Goal: Task Accomplishment & Management: Complete application form

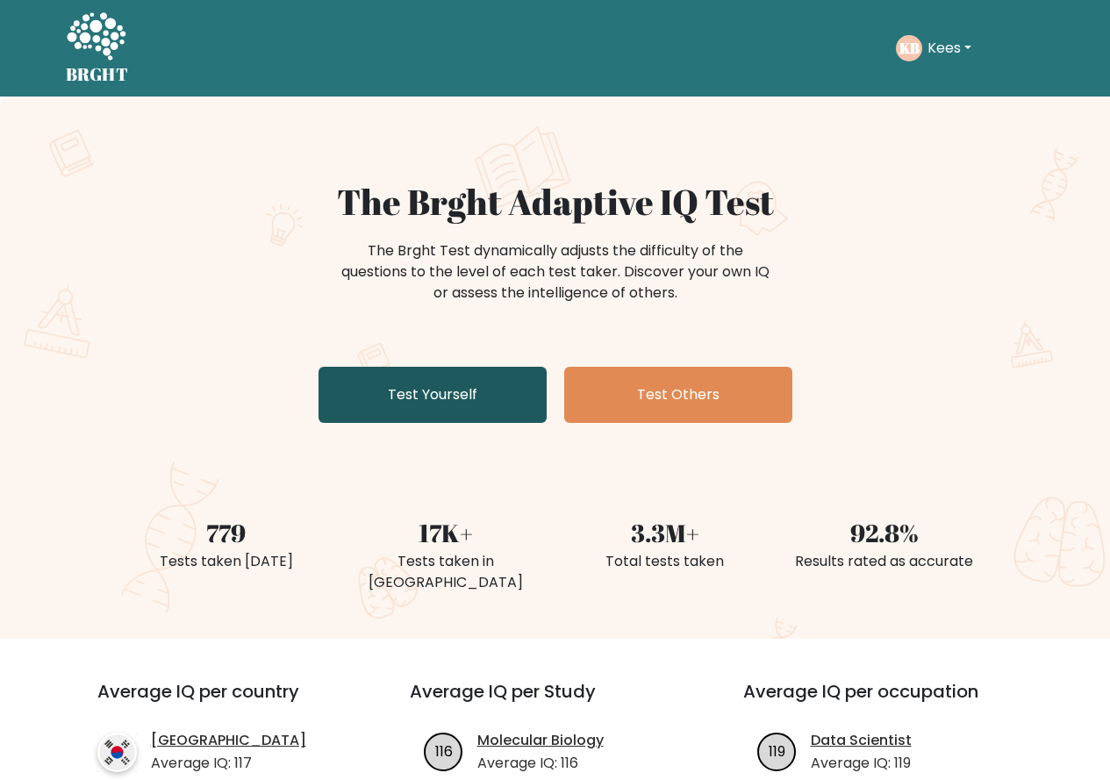
click at [475, 408] on link "Test Yourself" at bounding box center [432, 395] width 228 height 56
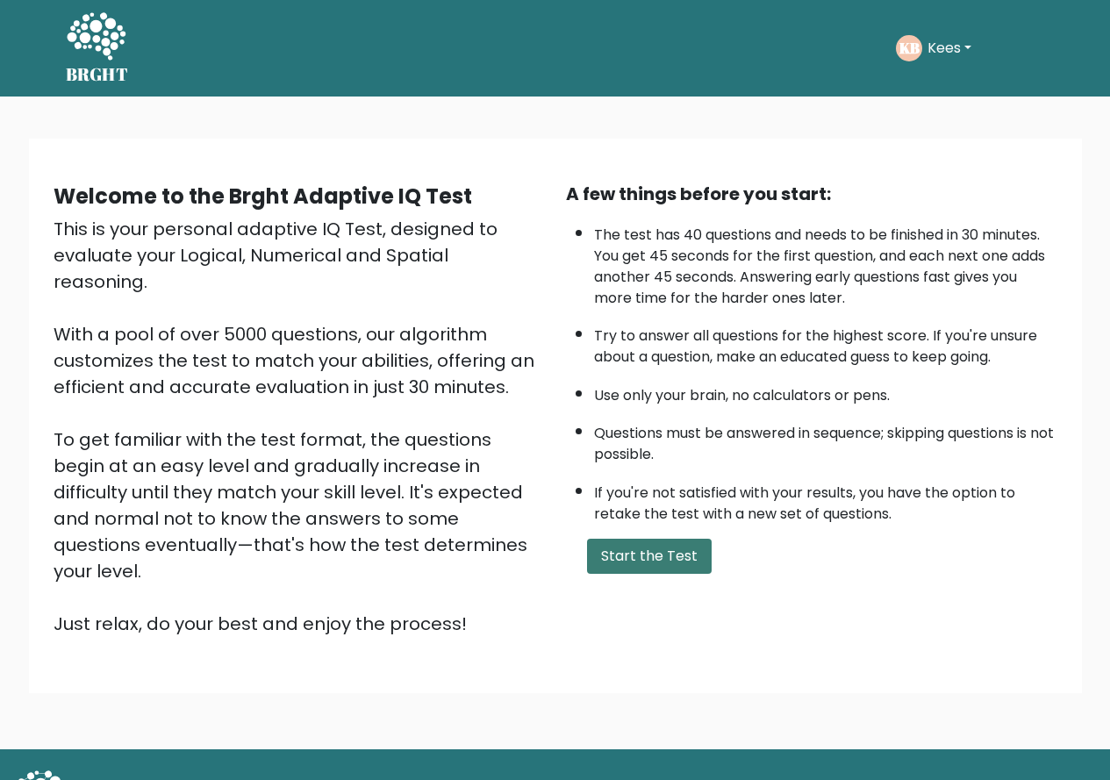
click at [606, 551] on button "Start the Test" at bounding box center [649, 556] width 125 height 35
click at [614, 560] on button "Start the Test" at bounding box center [649, 556] width 125 height 35
click at [941, 50] on button "Kees" at bounding box center [949, 48] width 54 height 23
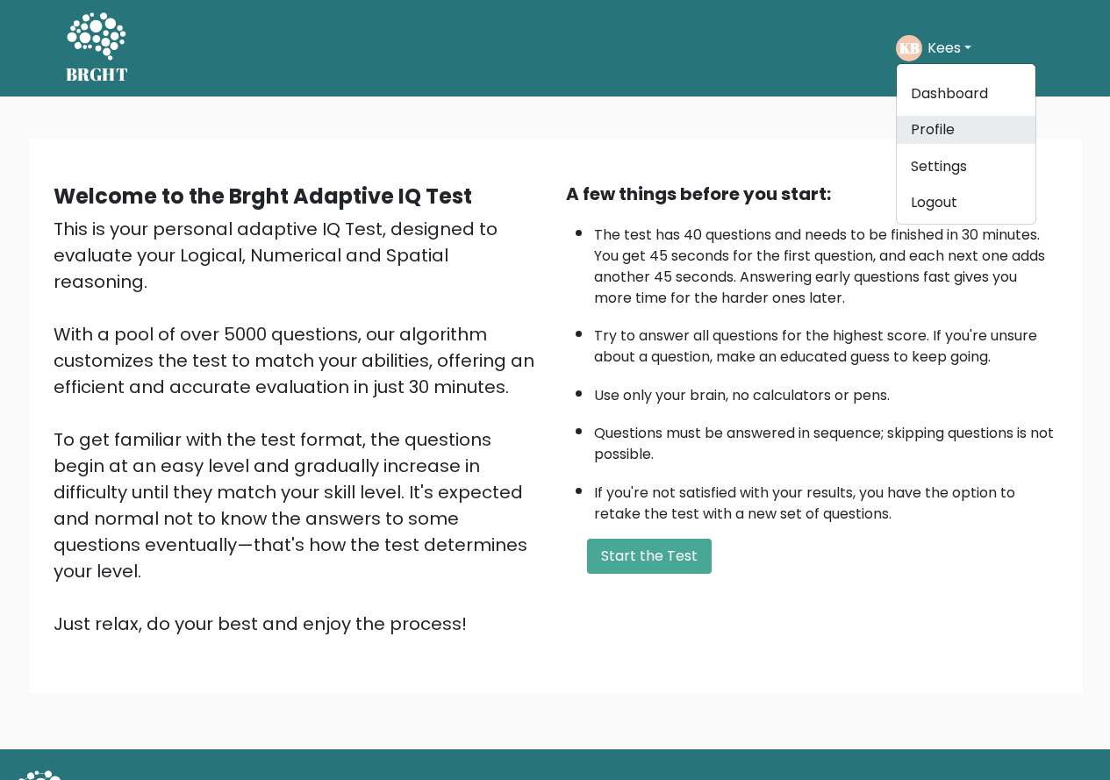
click at [927, 137] on link "Profile" at bounding box center [966, 130] width 139 height 28
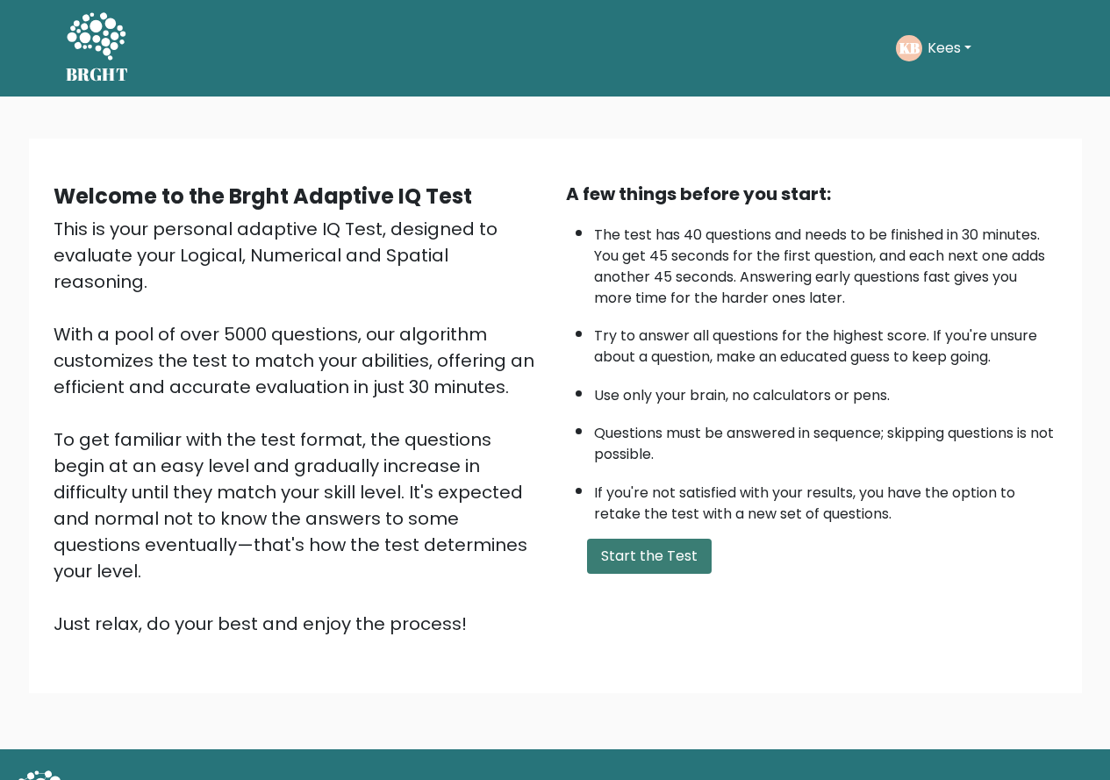
click at [657, 550] on button "Start the Test" at bounding box center [649, 556] width 125 height 35
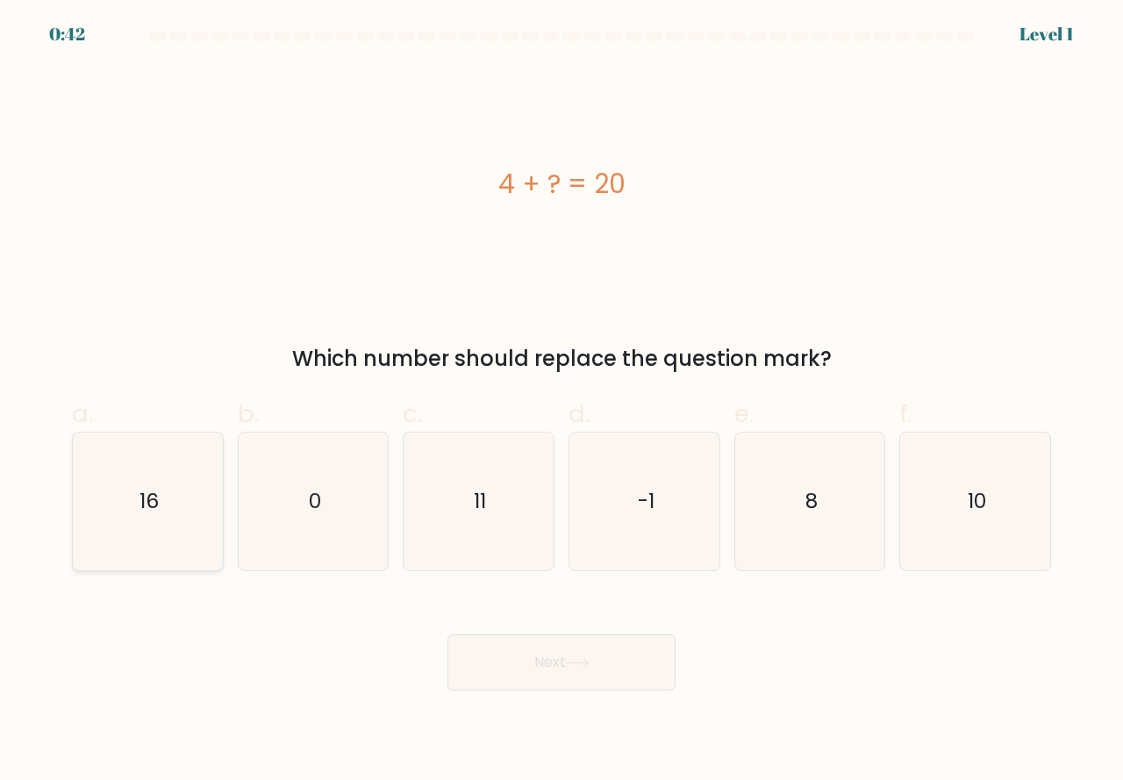
click at [188, 543] on icon "16" at bounding box center [148, 502] width 138 height 138
click at [562, 402] on input "a. 16" at bounding box center [562, 395] width 1 height 11
radio input "true"
click at [530, 647] on button "Next" at bounding box center [561, 662] width 228 height 56
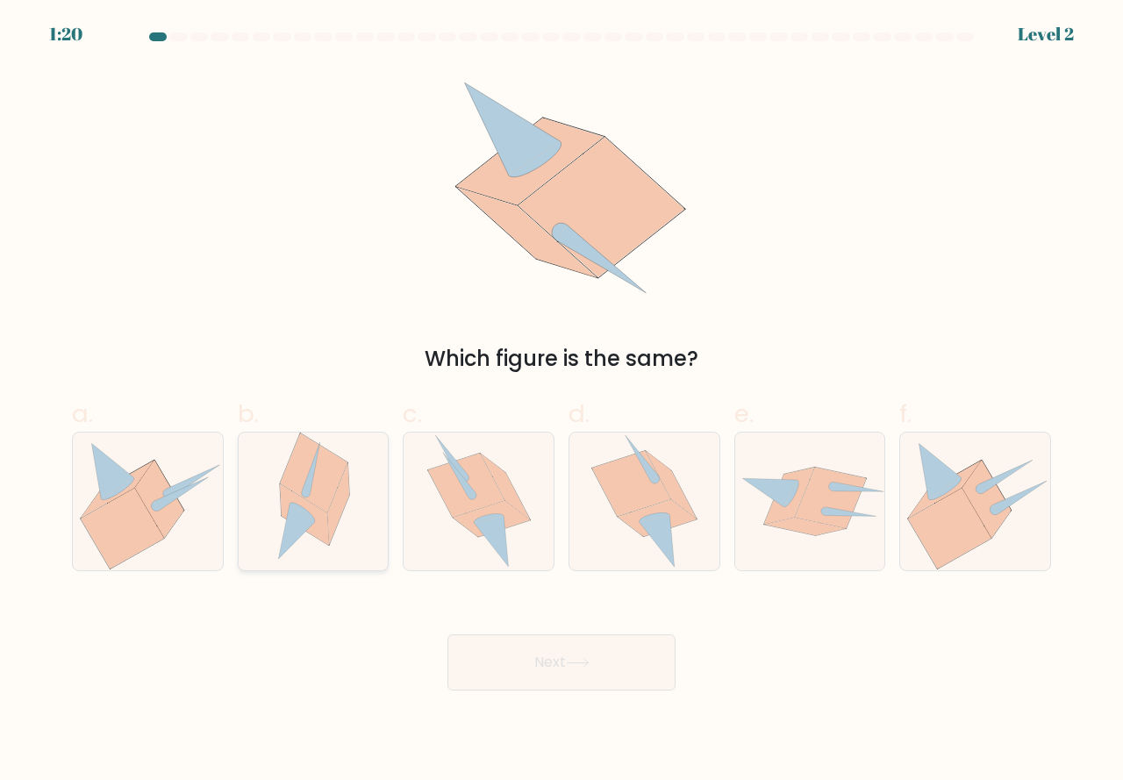
click at [296, 550] on icon at bounding box center [314, 502] width 94 height 138
click at [562, 402] on input "b." at bounding box center [562, 395] width 1 height 11
radio input "true"
click at [514, 670] on button "Next" at bounding box center [561, 662] width 228 height 56
click at [518, 662] on button "Next" at bounding box center [561, 662] width 228 height 56
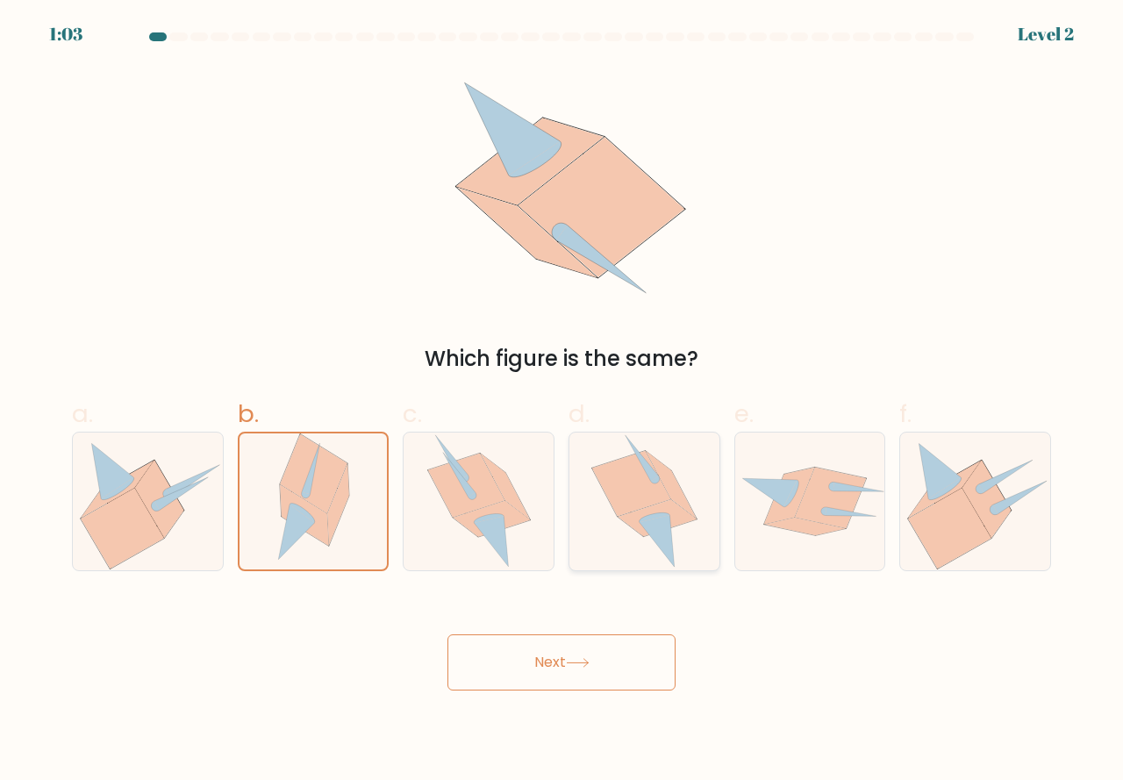
click at [649, 523] on icon at bounding box center [657, 541] width 35 height 52
click at [562, 402] on input "d." at bounding box center [562, 395] width 1 height 11
radio input "true"
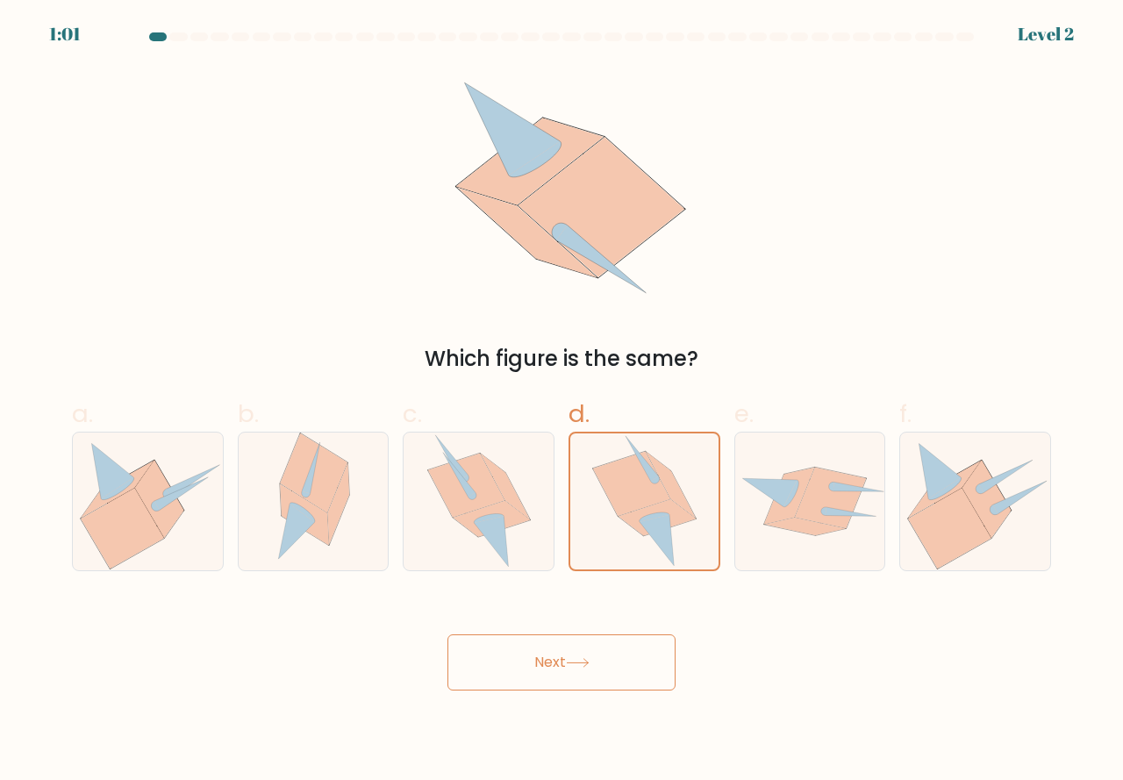
click at [581, 658] on icon at bounding box center [578, 663] width 24 height 10
click at [573, 670] on button "Next" at bounding box center [561, 662] width 228 height 56
click at [628, 548] on icon at bounding box center [644, 501] width 104 height 136
click at [562, 402] on input "d." at bounding box center [562, 395] width 1 height 11
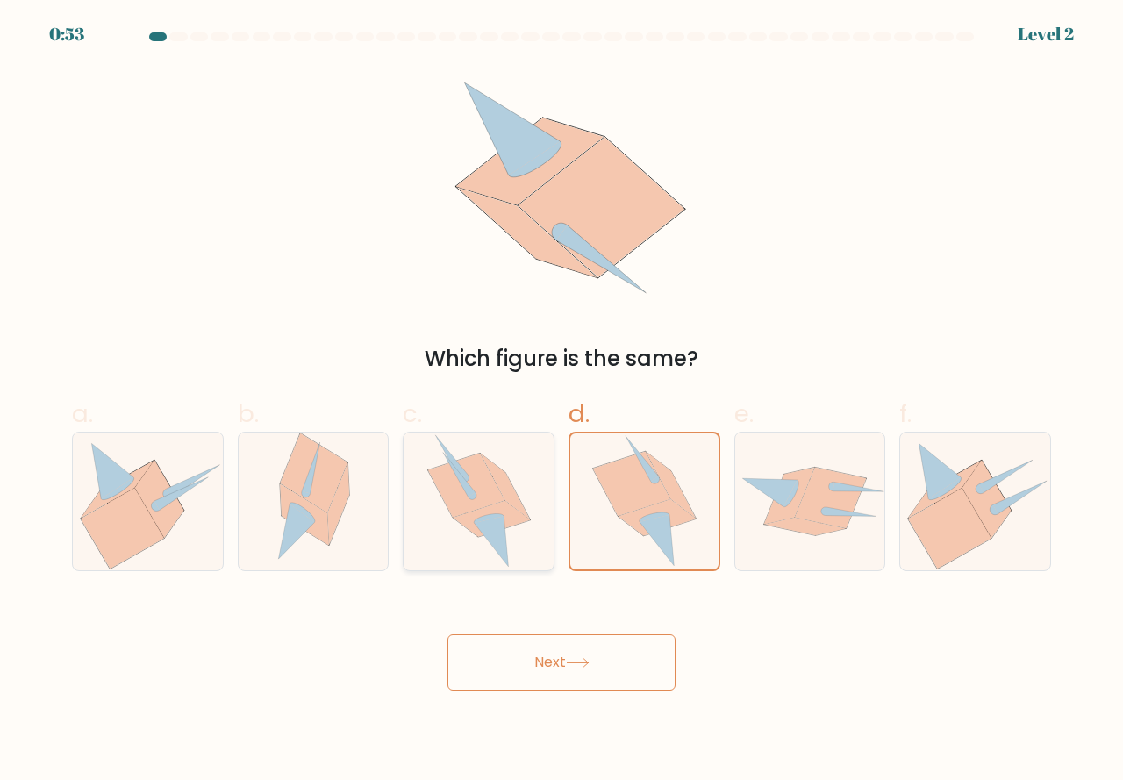
click at [500, 548] on icon at bounding box center [491, 541] width 34 height 51
click at [562, 402] on input "c." at bounding box center [562, 395] width 1 height 11
radio input "true"
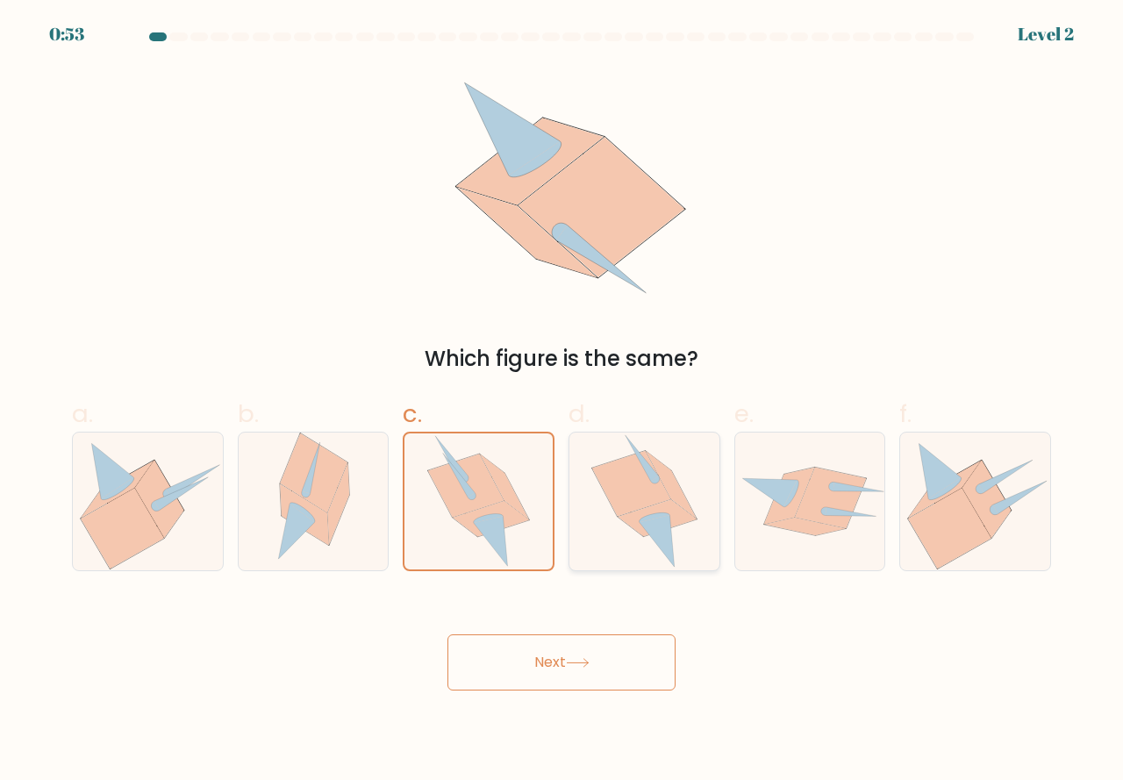
click at [621, 544] on icon at bounding box center [644, 502] width 106 height 138
click at [562, 402] on input "d." at bounding box center [562, 395] width 1 height 11
radio input "true"
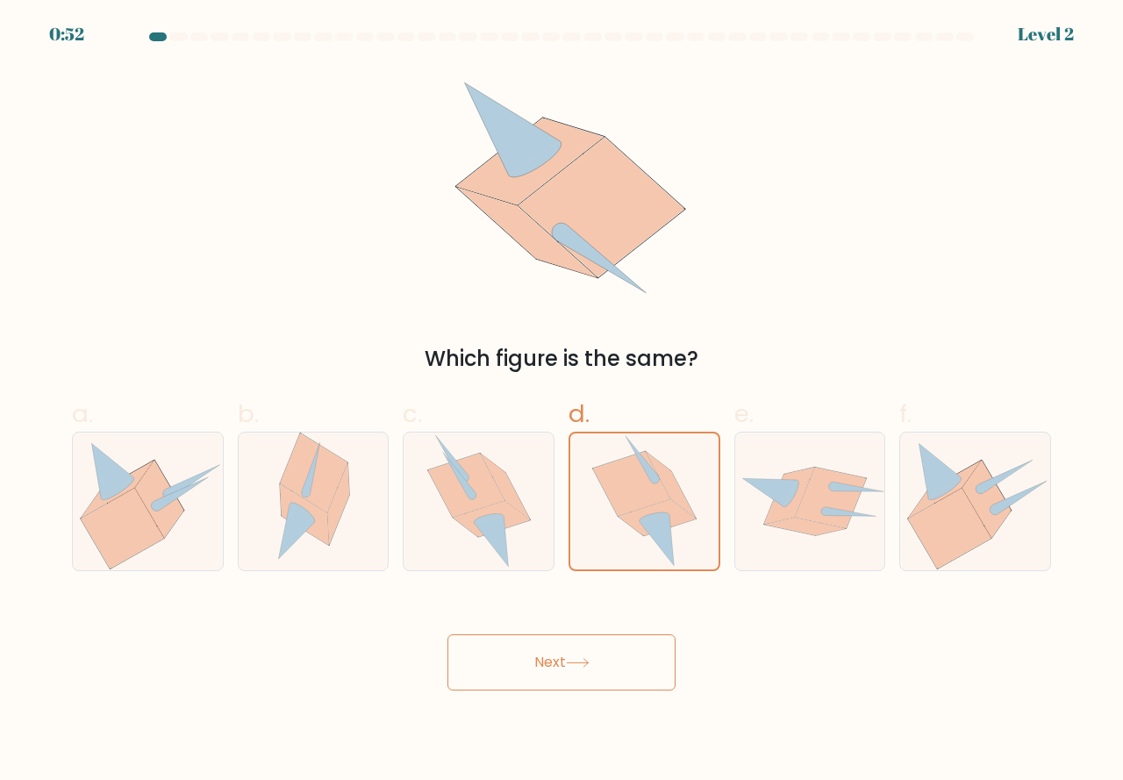
click at [568, 673] on button "Next" at bounding box center [561, 662] width 228 height 56
click at [567, 673] on button "Next" at bounding box center [561, 662] width 228 height 56
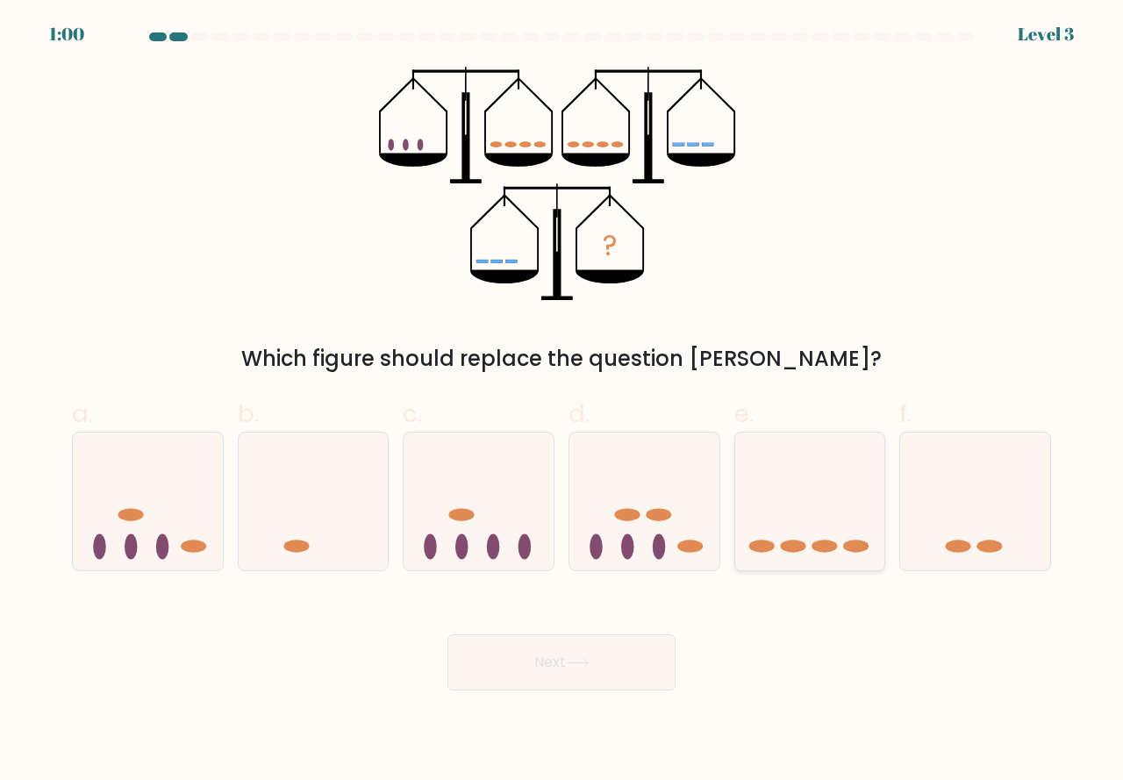
click at [769, 543] on ellipse at bounding box center [760, 546] width 25 height 13
click at [562, 402] on input "e." at bounding box center [562, 395] width 1 height 11
radio input "true"
click at [622, 652] on button "Next" at bounding box center [561, 662] width 228 height 56
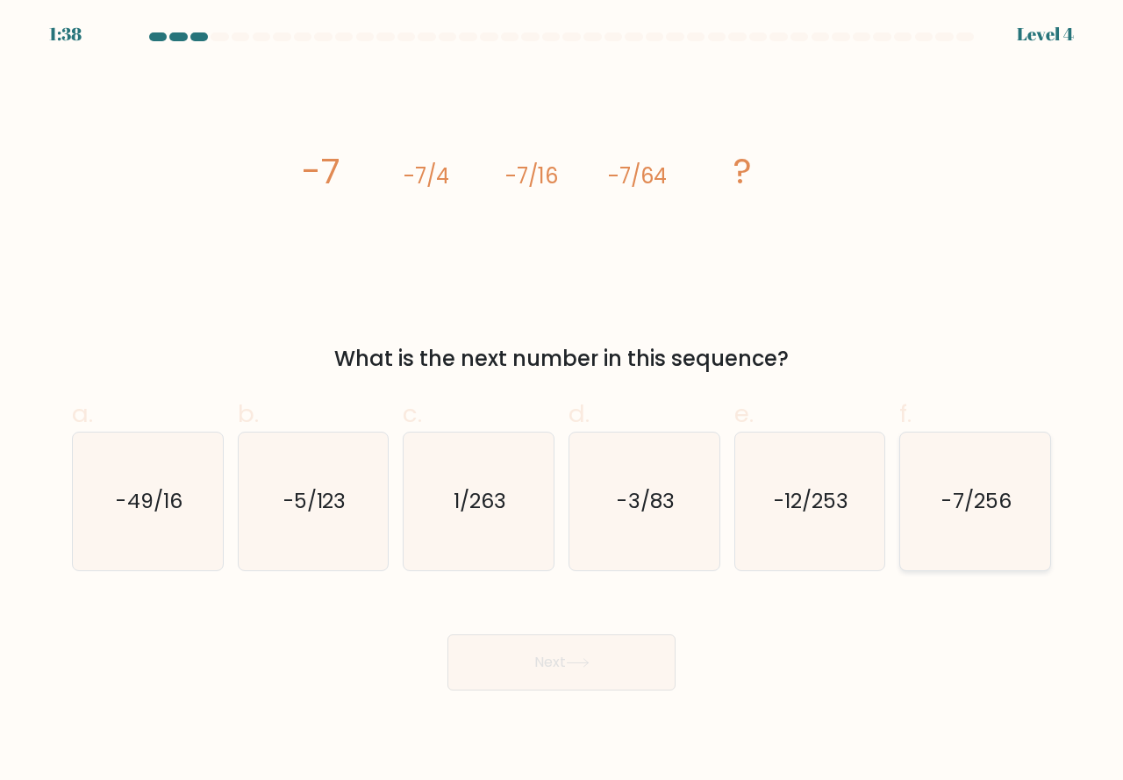
click at [933, 543] on icon "-7/256" at bounding box center [975, 502] width 138 height 138
click at [562, 402] on input "f. -7/256" at bounding box center [562, 395] width 1 height 11
radio input "true"
click at [624, 665] on button "Next" at bounding box center [561, 662] width 228 height 56
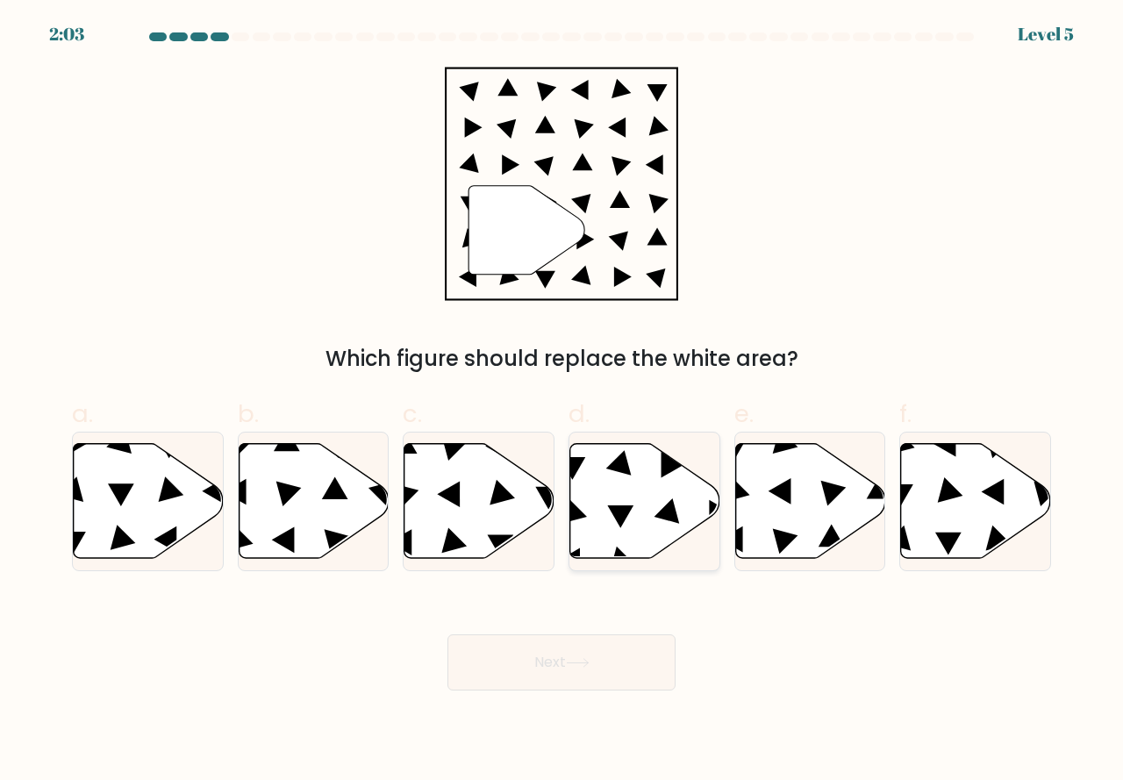
click at [614, 532] on icon at bounding box center [645, 500] width 150 height 115
click at [562, 402] on input "d." at bounding box center [562, 395] width 1 height 11
radio input "true"
click at [578, 658] on icon at bounding box center [578, 663] width 24 height 10
click at [574, 660] on icon at bounding box center [578, 663] width 24 height 10
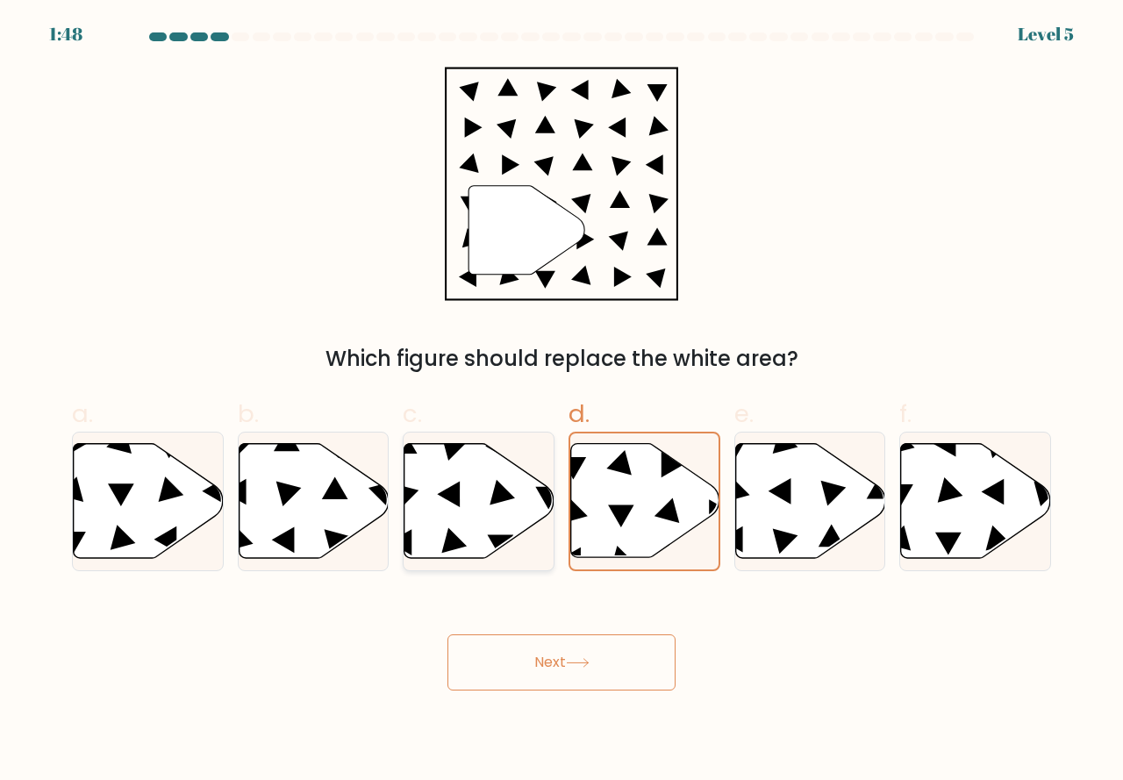
click at [473, 527] on icon at bounding box center [479, 500] width 150 height 115
click at [562, 402] on input "c." at bounding box center [562, 395] width 1 height 11
radio input "true"
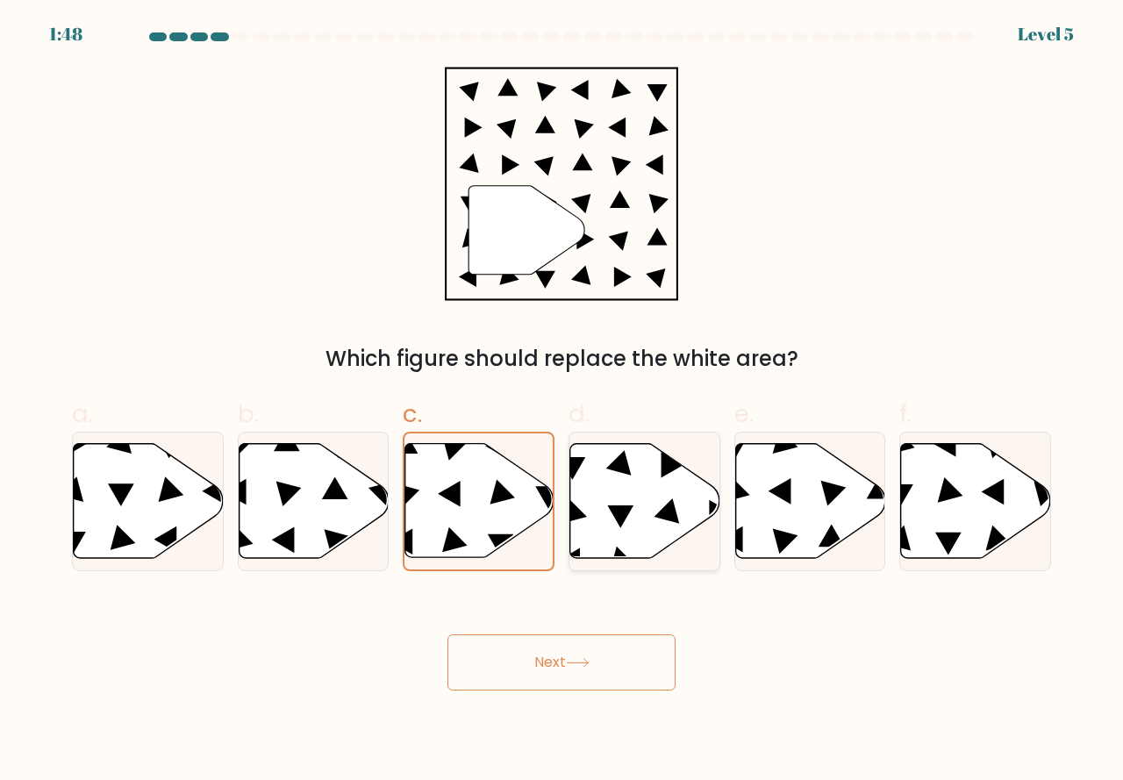
click at [650, 538] on icon at bounding box center [645, 500] width 150 height 115
click at [562, 402] on input "d." at bounding box center [562, 395] width 1 height 11
radio input "true"
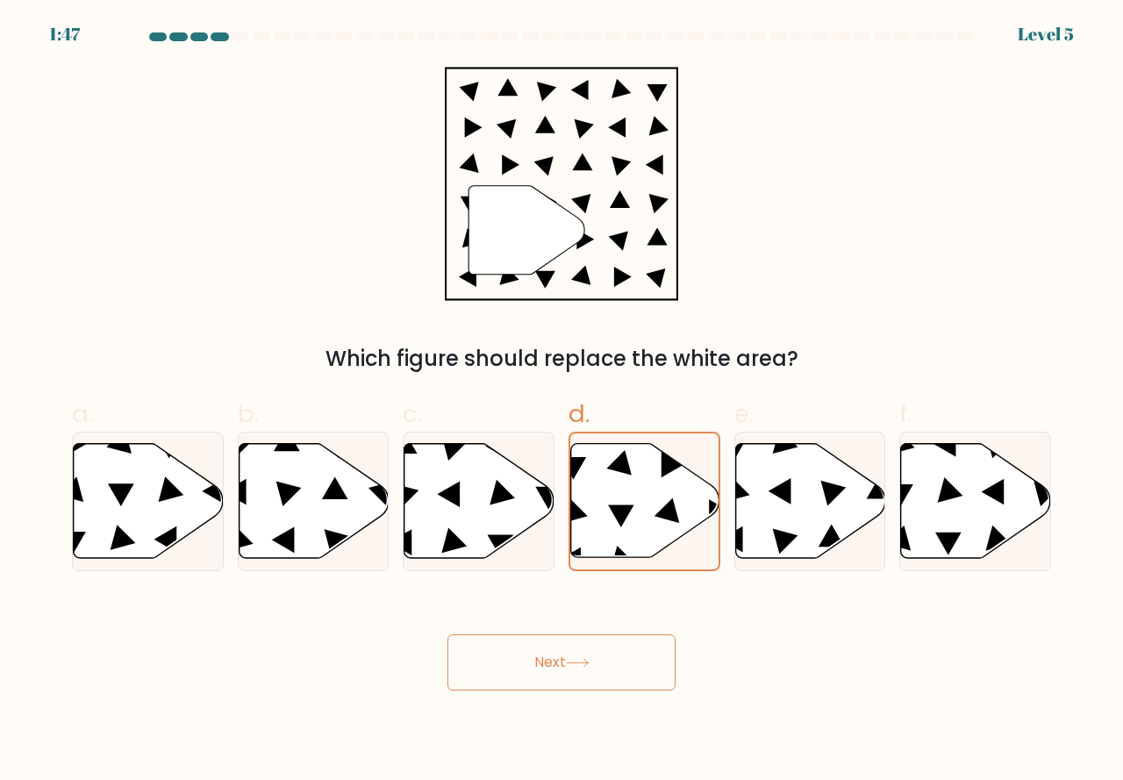
click at [579, 661] on icon at bounding box center [578, 663] width 24 height 10
click at [601, 540] on icon at bounding box center [645, 500] width 148 height 113
click at [562, 402] on input "d." at bounding box center [562, 395] width 1 height 11
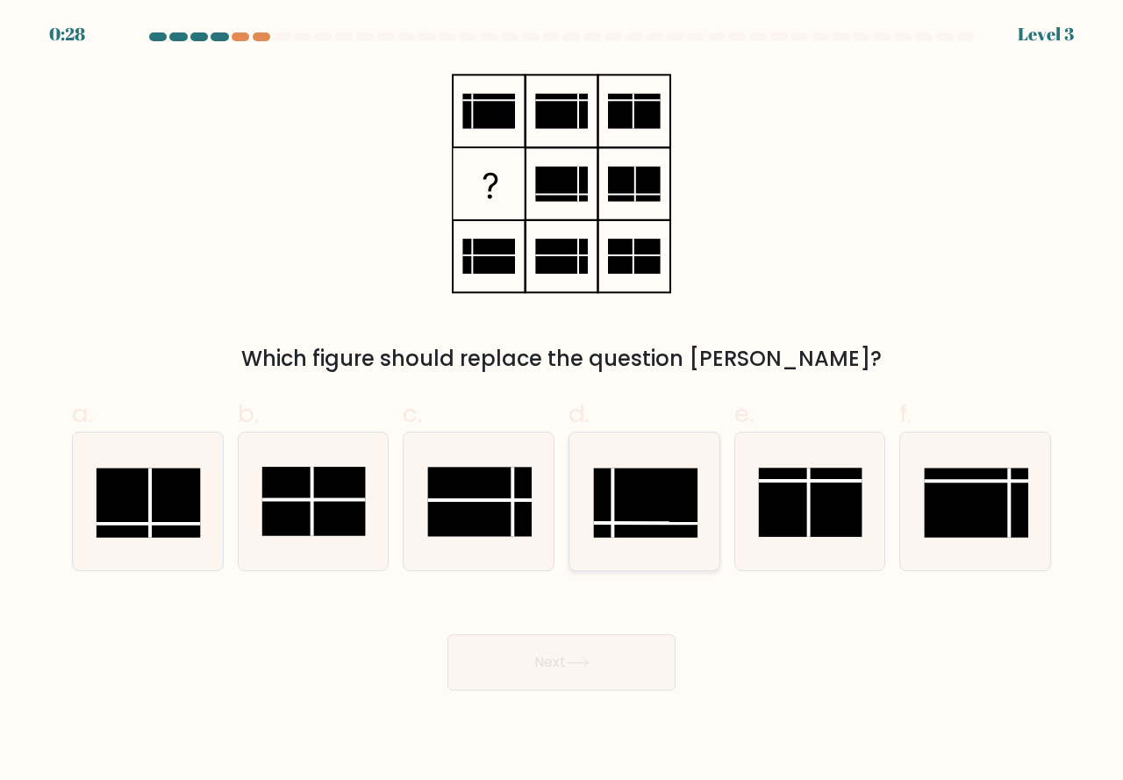
click at [629, 505] on rect at bounding box center [646, 503] width 104 height 69
click at [562, 402] on input "d." at bounding box center [562, 395] width 1 height 11
radio input "true"
click at [583, 664] on icon at bounding box center [578, 663] width 24 height 10
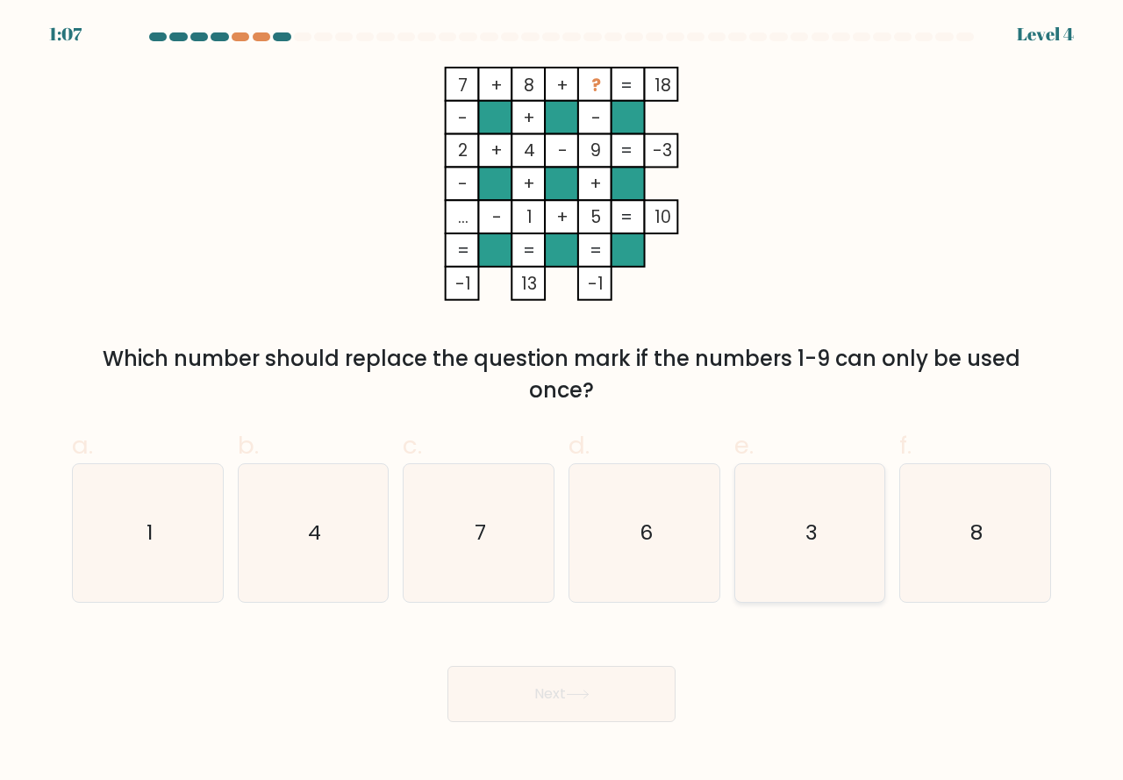
click at [788, 579] on icon "3" at bounding box center [810, 533] width 138 height 138
click at [562, 402] on input "e. 3" at bounding box center [562, 395] width 1 height 11
radio input "true"
click at [642, 684] on button "Next" at bounding box center [561, 694] width 228 height 56
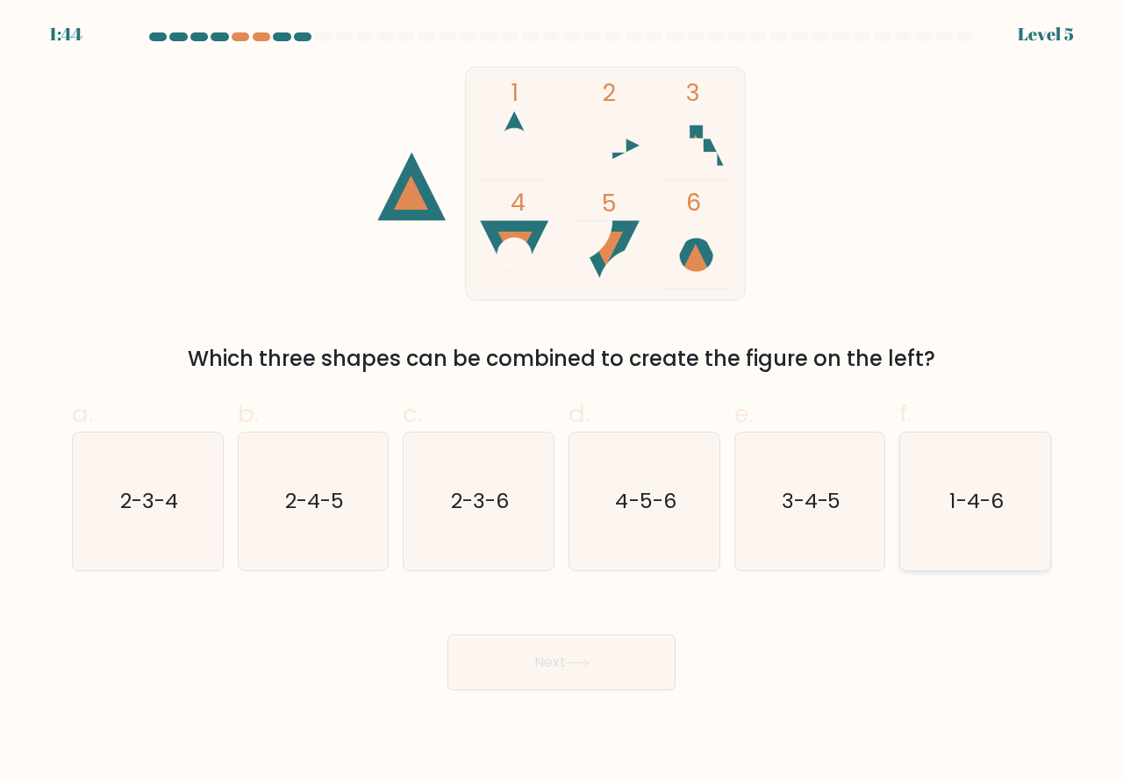
click at [918, 539] on icon "1-4-6" at bounding box center [975, 502] width 138 height 138
click at [562, 402] on input "f. 1-4-6" at bounding box center [562, 395] width 1 height 11
radio input "true"
click at [590, 669] on button "Next" at bounding box center [561, 662] width 228 height 56
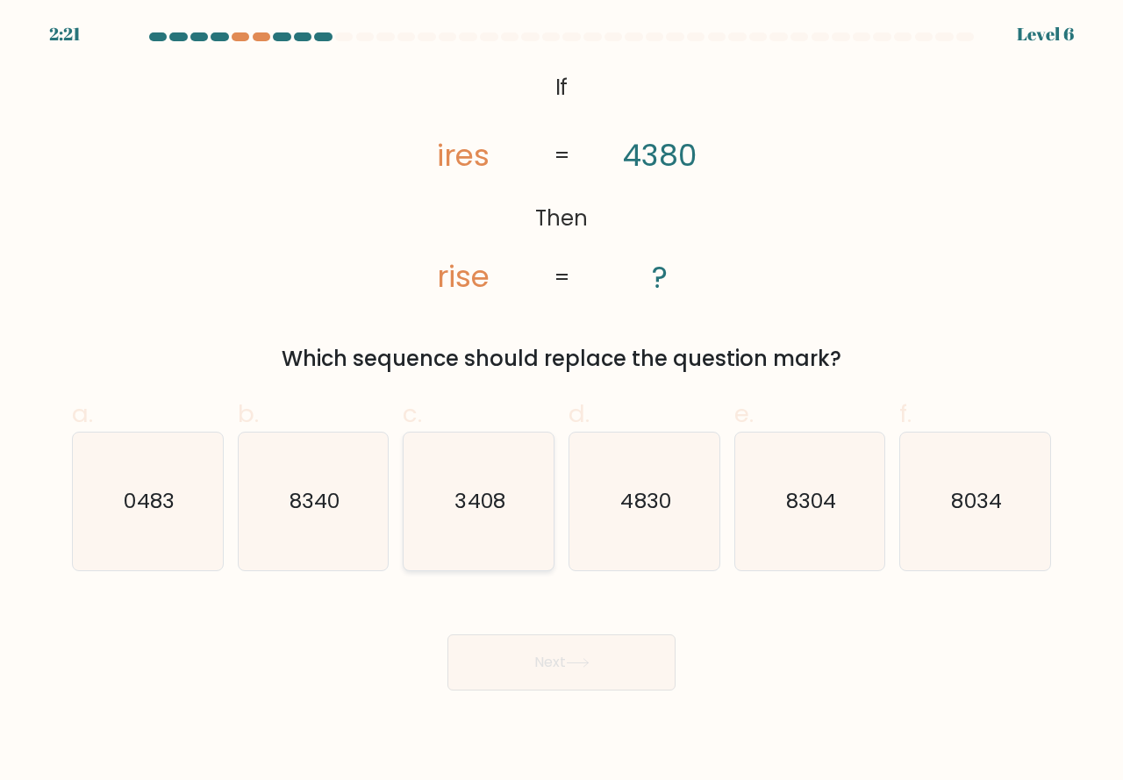
click at [511, 533] on icon "3408" at bounding box center [479, 502] width 138 height 138
click at [562, 402] on input "c. 3408" at bounding box center [562, 395] width 1 height 11
radio input "true"
click at [573, 666] on icon at bounding box center [578, 663] width 24 height 10
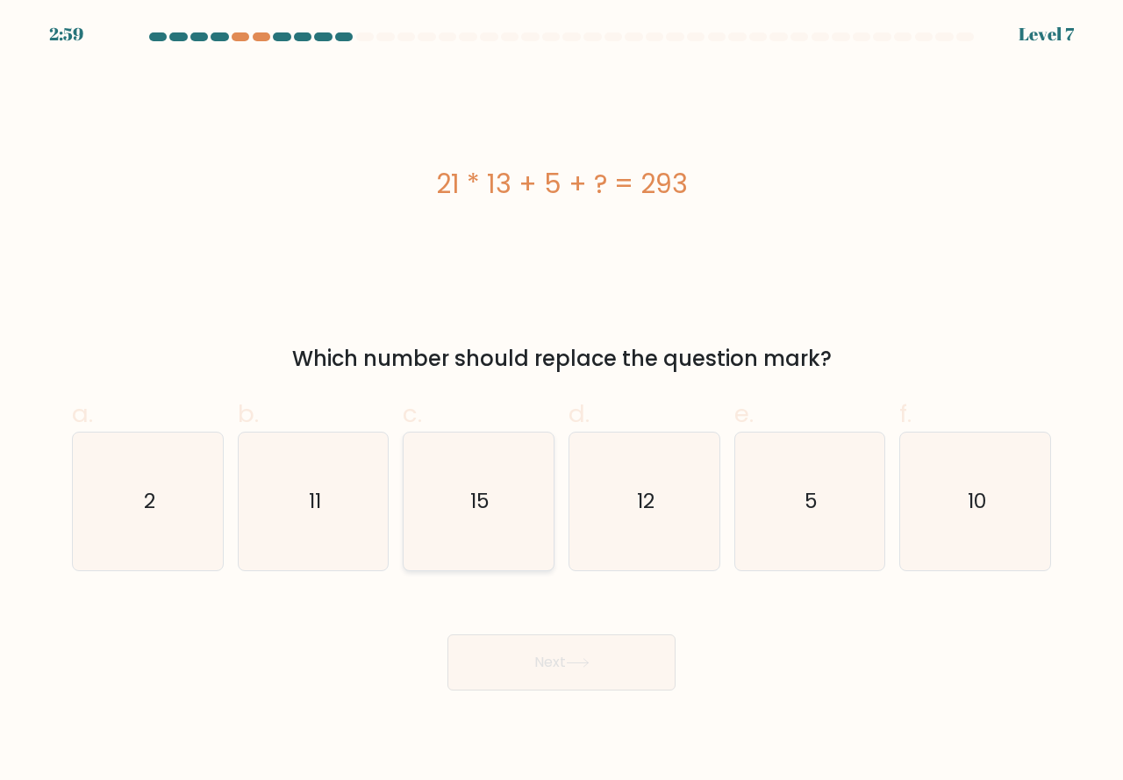
click at [474, 528] on icon "15" at bounding box center [479, 502] width 138 height 138
drag, startPoint x: 510, startPoint y: 535, endPoint x: 522, endPoint y: 583, distance: 48.9
click at [510, 534] on icon "15" at bounding box center [479, 502] width 138 height 138
click at [562, 402] on input "c. 15" at bounding box center [562, 395] width 1 height 11
radio input "true"
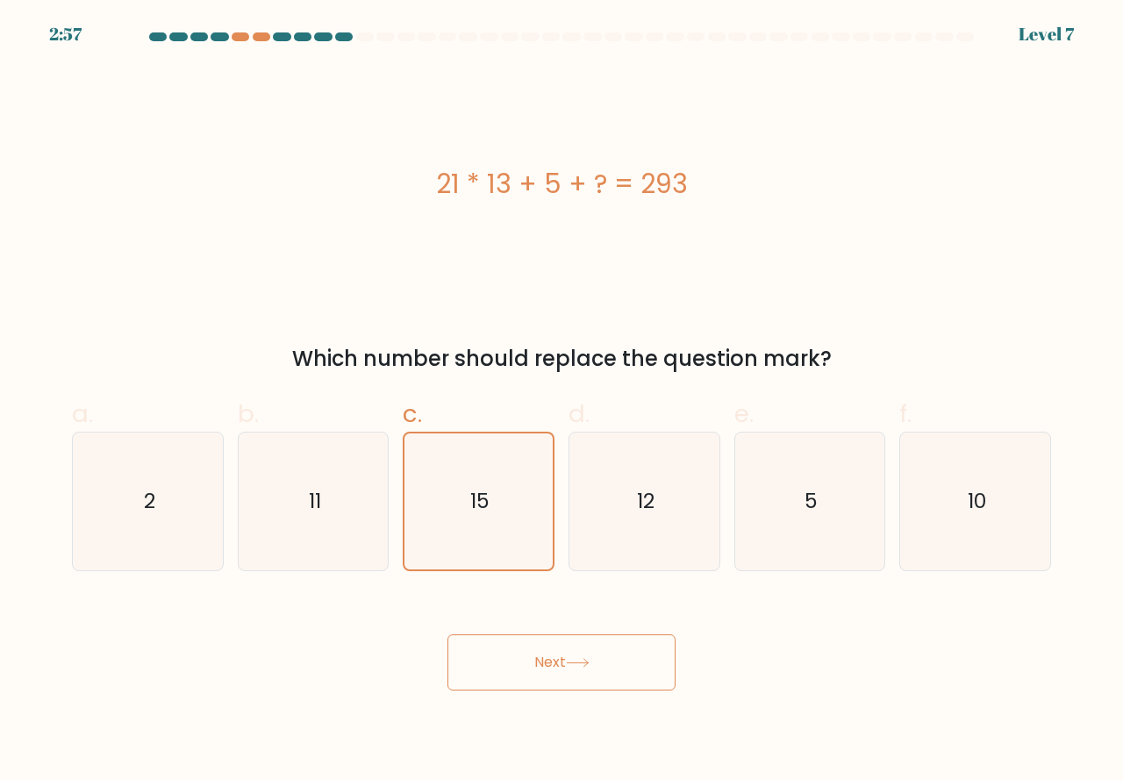
click at [542, 661] on button "Next" at bounding box center [561, 662] width 228 height 56
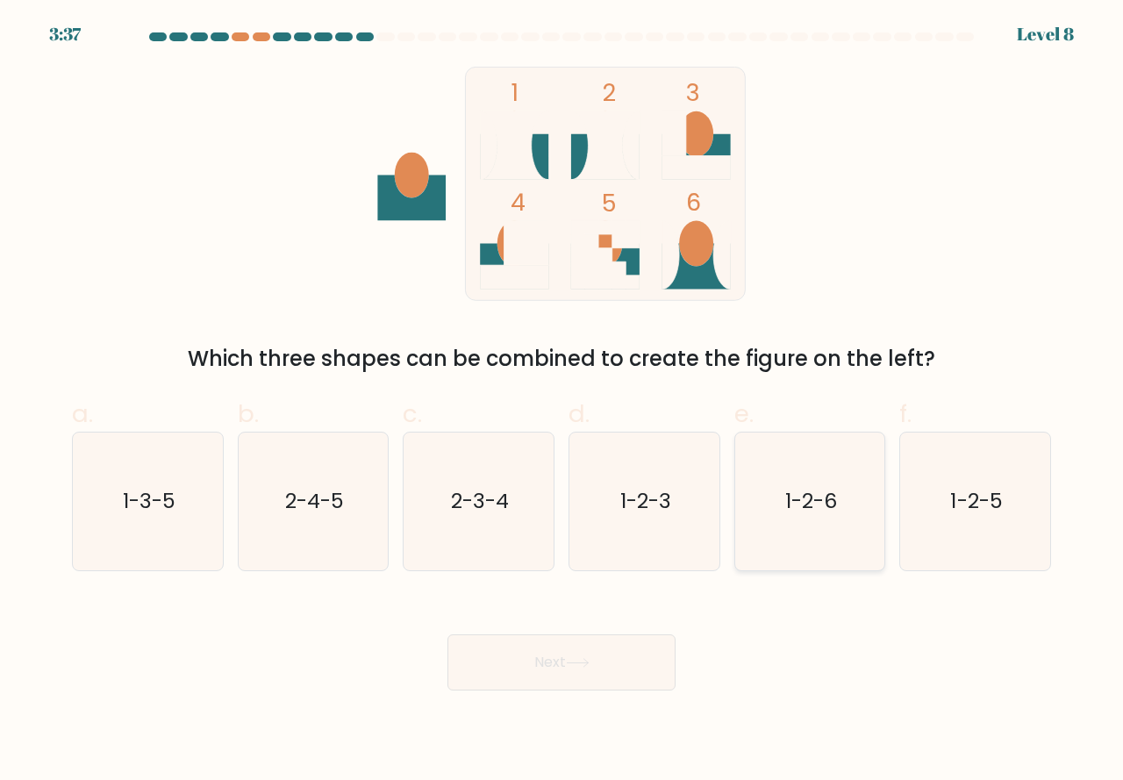
click at [749, 549] on icon "1-2-6" at bounding box center [810, 502] width 138 height 138
click at [562, 402] on input "e. 1-2-6" at bounding box center [562, 395] width 1 height 11
radio input "true"
click at [569, 648] on button "Next" at bounding box center [561, 662] width 228 height 56
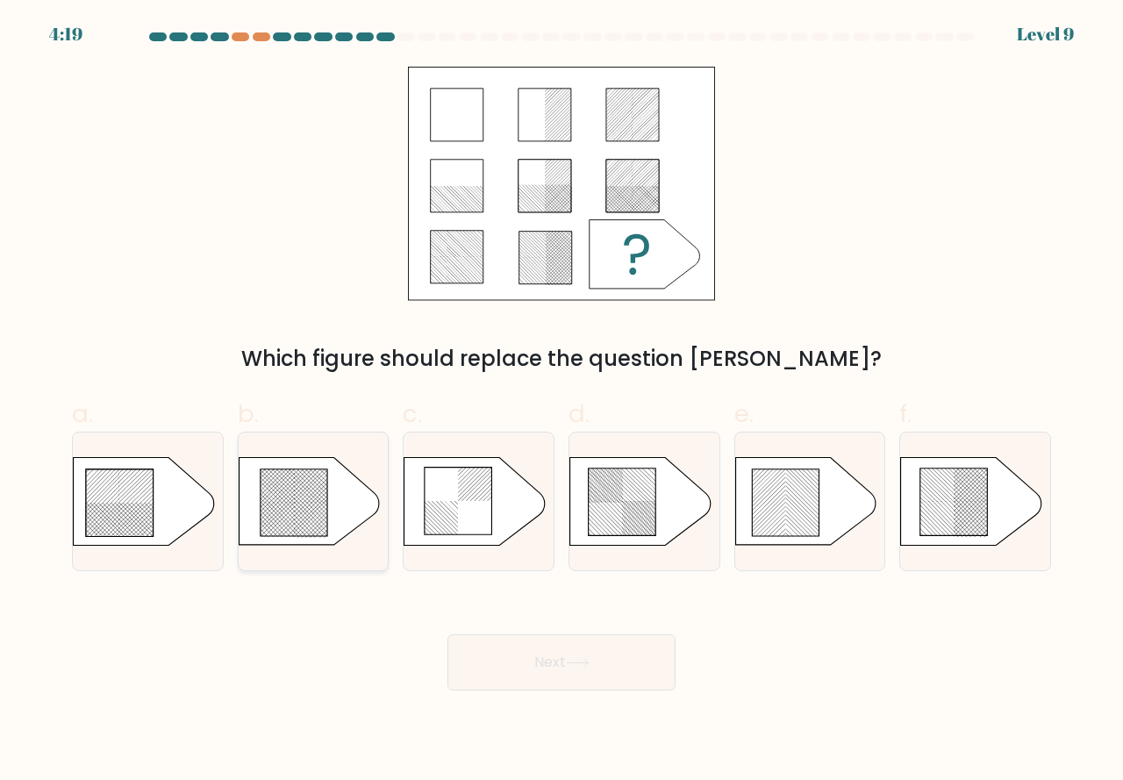
click at [304, 530] on icon at bounding box center [294, 502] width 67 height 67
click at [562, 402] on input "b." at bounding box center [562, 395] width 1 height 11
radio input "true"
click at [530, 670] on button "Next" at bounding box center [561, 662] width 228 height 56
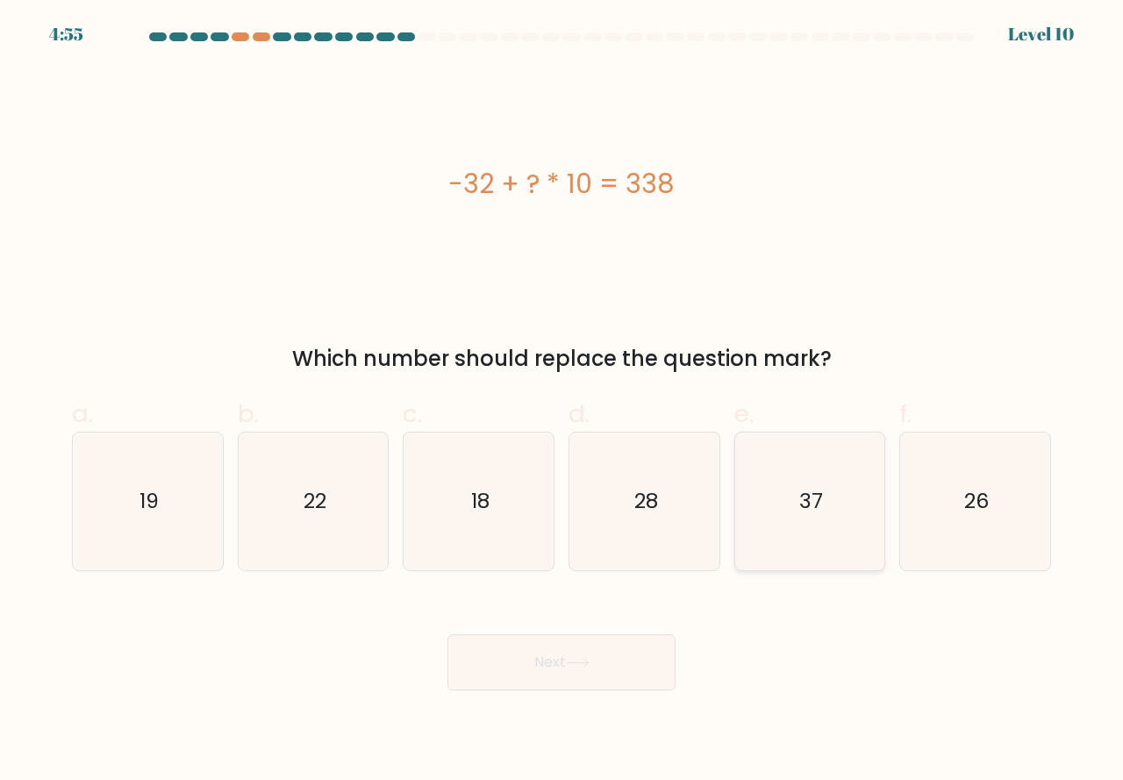
click at [798, 550] on icon "37" at bounding box center [810, 502] width 138 height 138
click at [562, 402] on input "e. 37" at bounding box center [562, 395] width 1 height 11
radio input "true"
click at [576, 661] on icon at bounding box center [578, 663] width 24 height 10
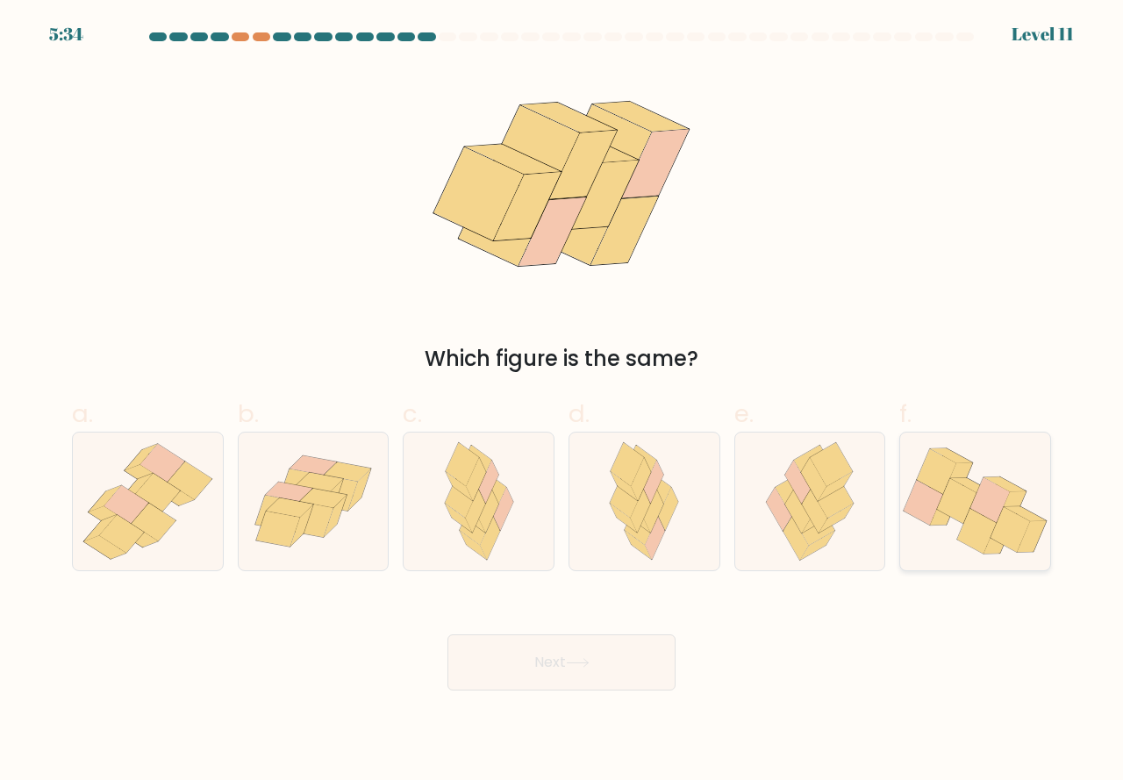
click at [991, 519] on icon at bounding box center [989, 500] width 39 height 45
click at [562, 402] on input "f." at bounding box center [562, 395] width 1 height 11
radio input "true"
click at [588, 663] on icon at bounding box center [577, 663] width 21 height 8
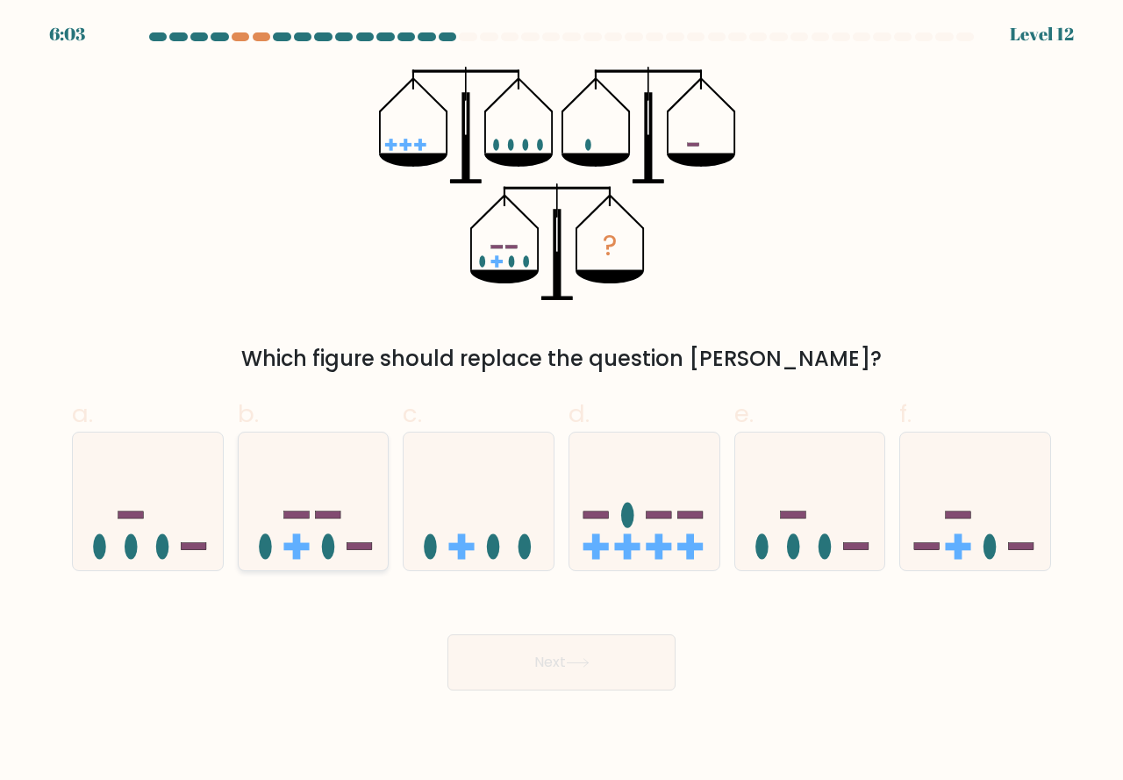
click at [342, 548] on icon at bounding box center [314, 502] width 150 height 124
click at [562, 402] on input "b." at bounding box center [562, 395] width 1 height 11
radio input "true"
click at [540, 654] on button "Next" at bounding box center [561, 662] width 228 height 56
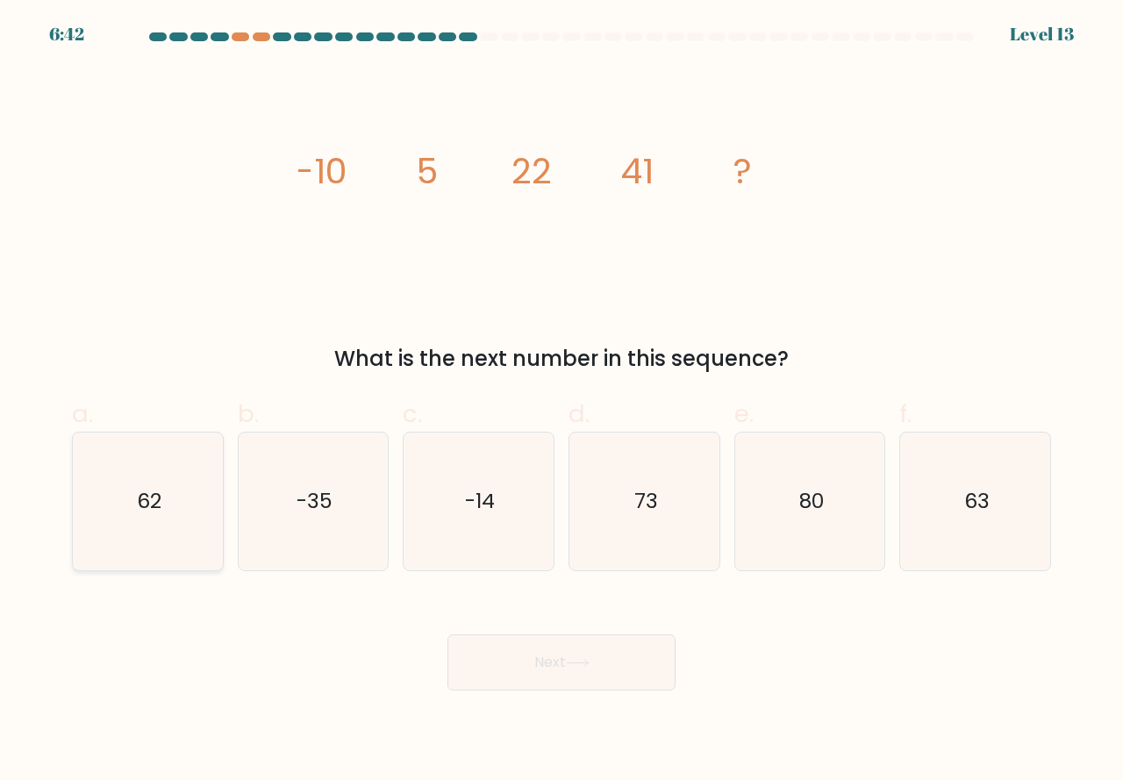
click at [200, 553] on icon "62" at bounding box center [148, 502] width 138 height 138
click at [562, 402] on input "a. 62" at bounding box center [562, 395] width 1 height 11
radio input "true"
click at [525, 658] on button "Next" at bounding box center [561, 662] width 228 height 56
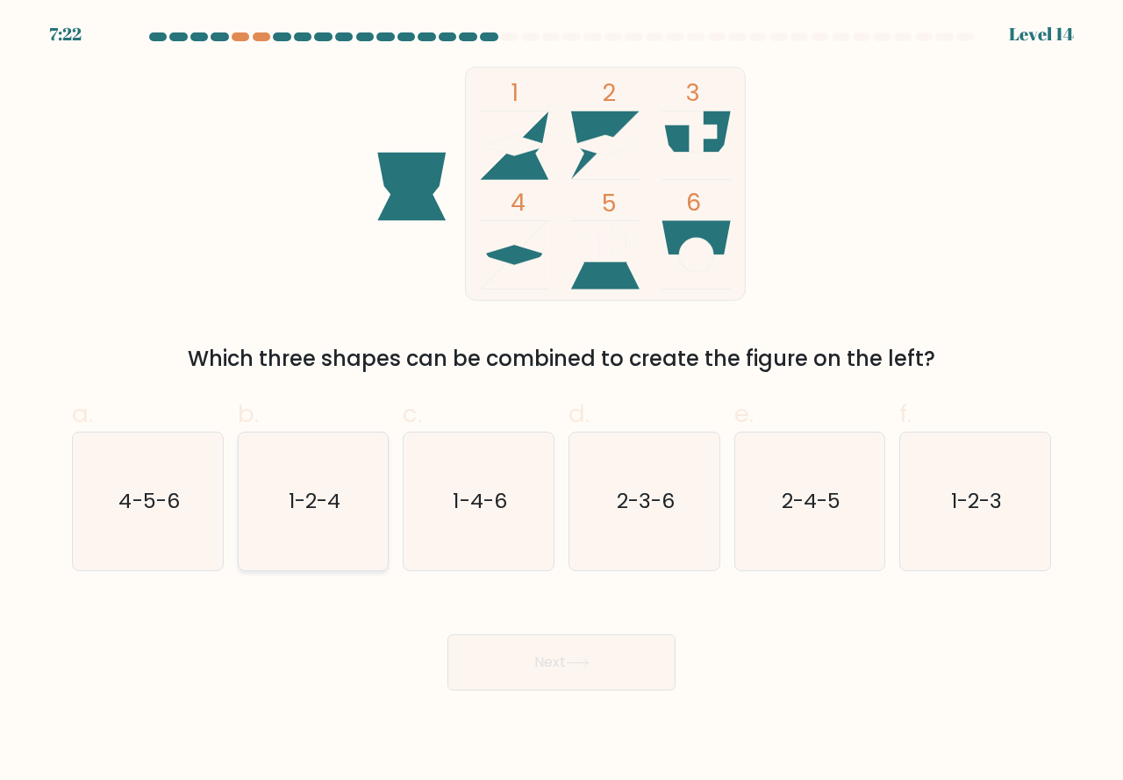
click at [315, 539] on icon "1-2-4" at bounding box center [314, 502] width 138 height 138
click at [562, 402] on input "b. 1-2-4" at bounding box center [562, 395] width 1 height 11
radio input "true"
click at [529, 661] on button "Next" at bounding box center [561, 662] width 228 height 56
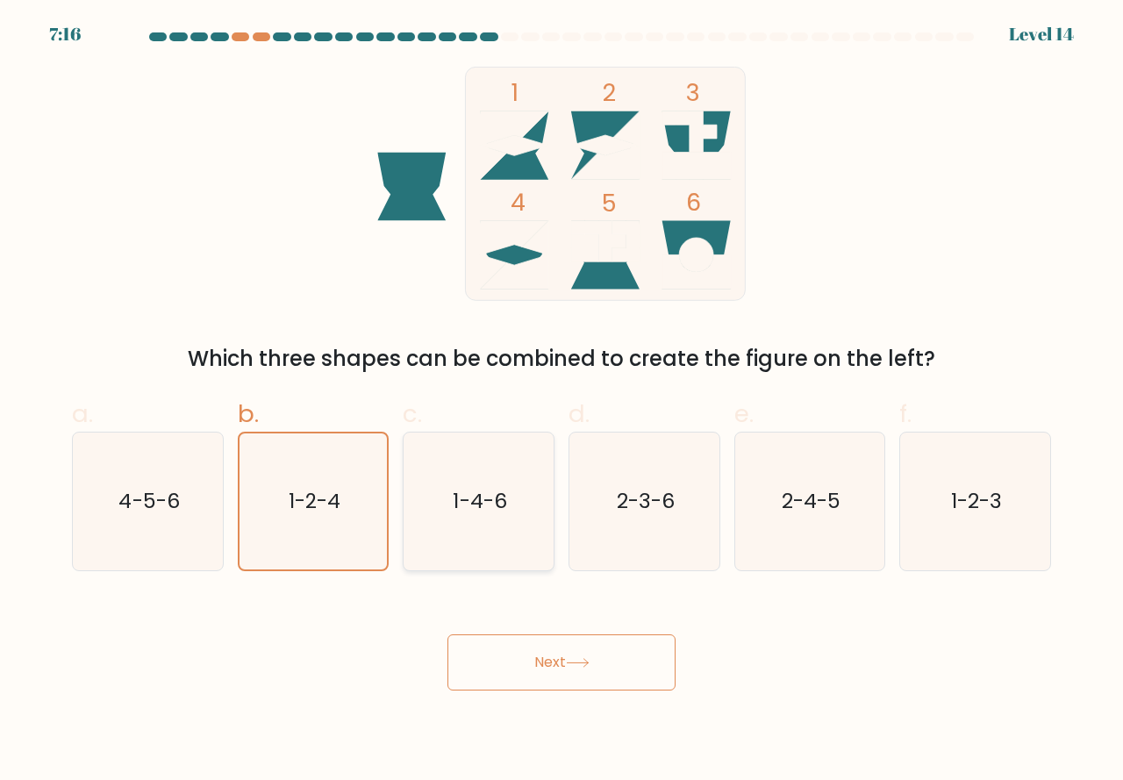
click at [462, 536] on icon "1-4-6" at bounding box center [479, 502] width 138 height 138
click at [562, 402] on input "c. 1-4-6" at bounding box center [562, 395] width 1 height 11
radio input "true"
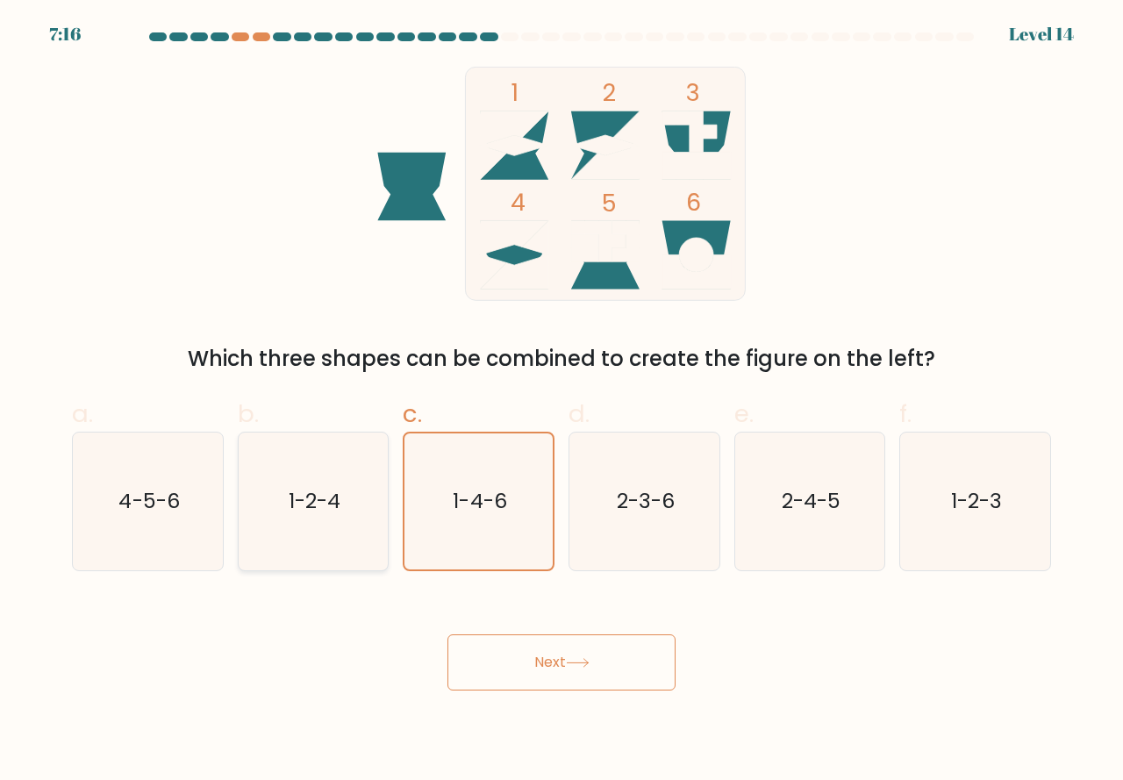
click at [303, 537] on icon "1-2-4" at bounding box center [314, 502] width 138 height 138
click at [562, 402] on input "b. 1-2-4" at bounding box center [562, 395] width 1 height 11
radio input "true"
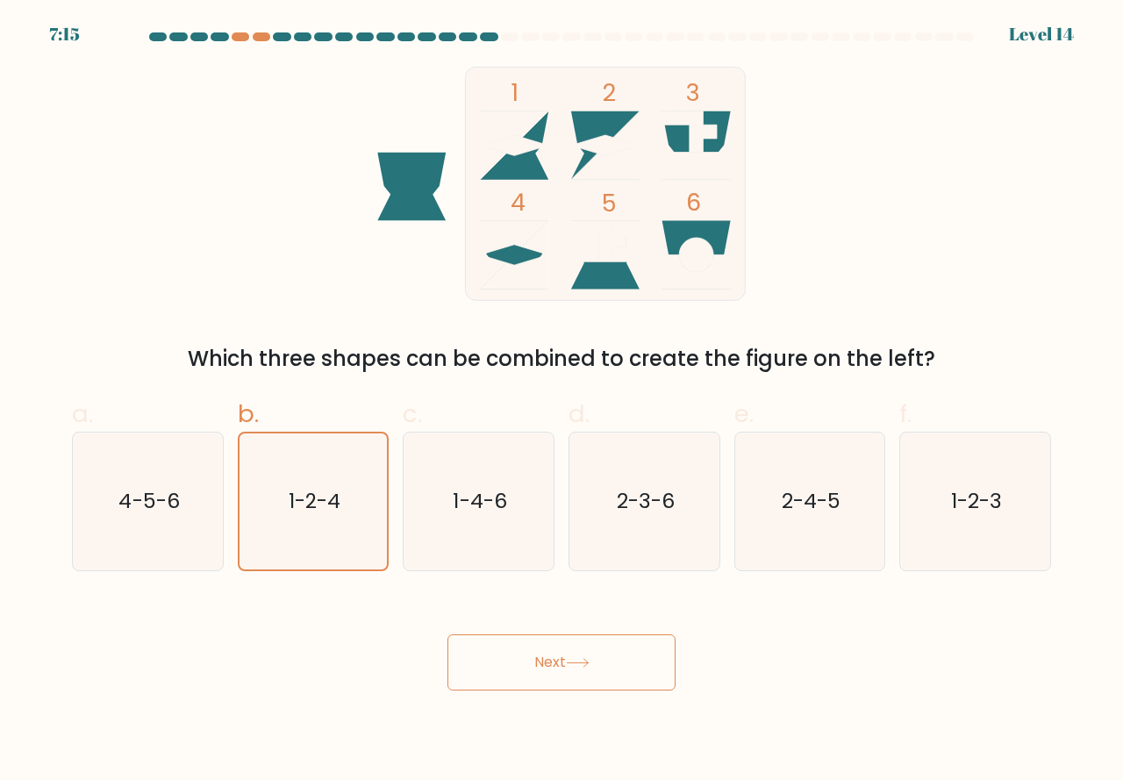
click at [555, 662] on button "Next" at bounding box center [561, 662] width 228 height 56
click at [266, 547] on icon "1-2-4" at bounding box center [314, 501] width 136 height 136
click at [562, 402] on input "b. 1-2-4" at bounding box center [562, 395] width 1 height 11
click at [286, 511] on icon "1-2-4" at bounding box center [314, 501] width 136 height 136
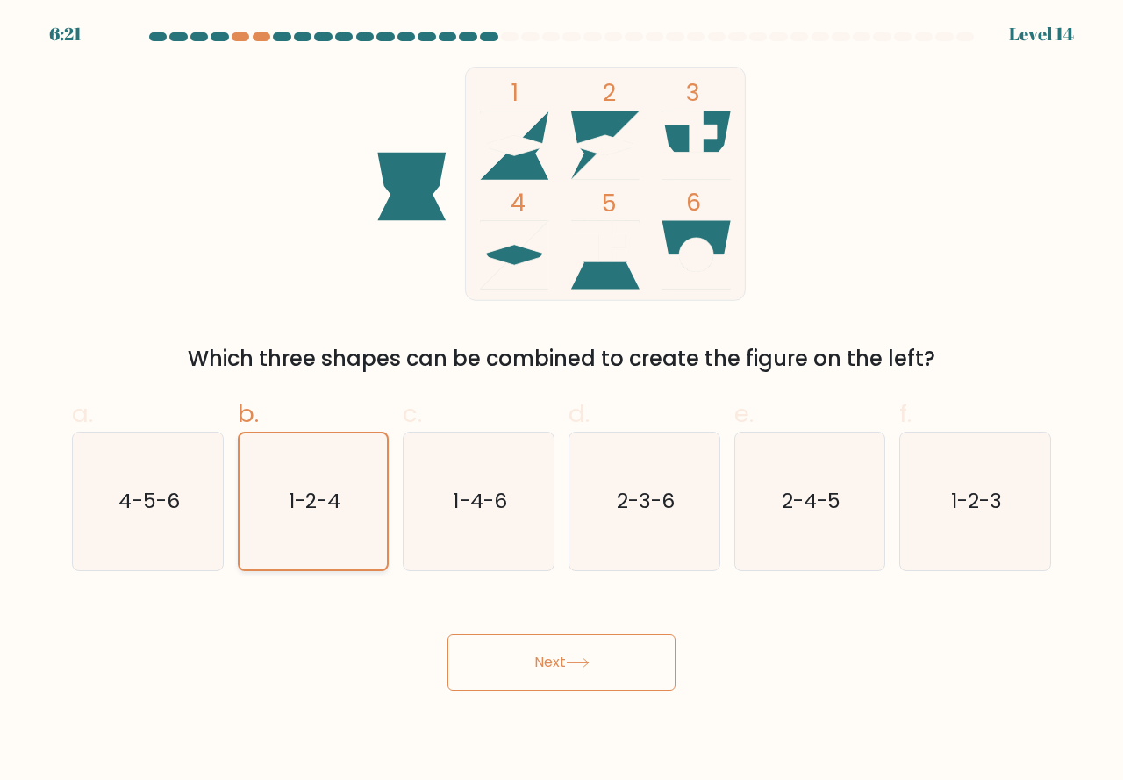
click at [562, 402] on input "b. 1-2-4" at bounding box center [562, 395] width 1 height 11
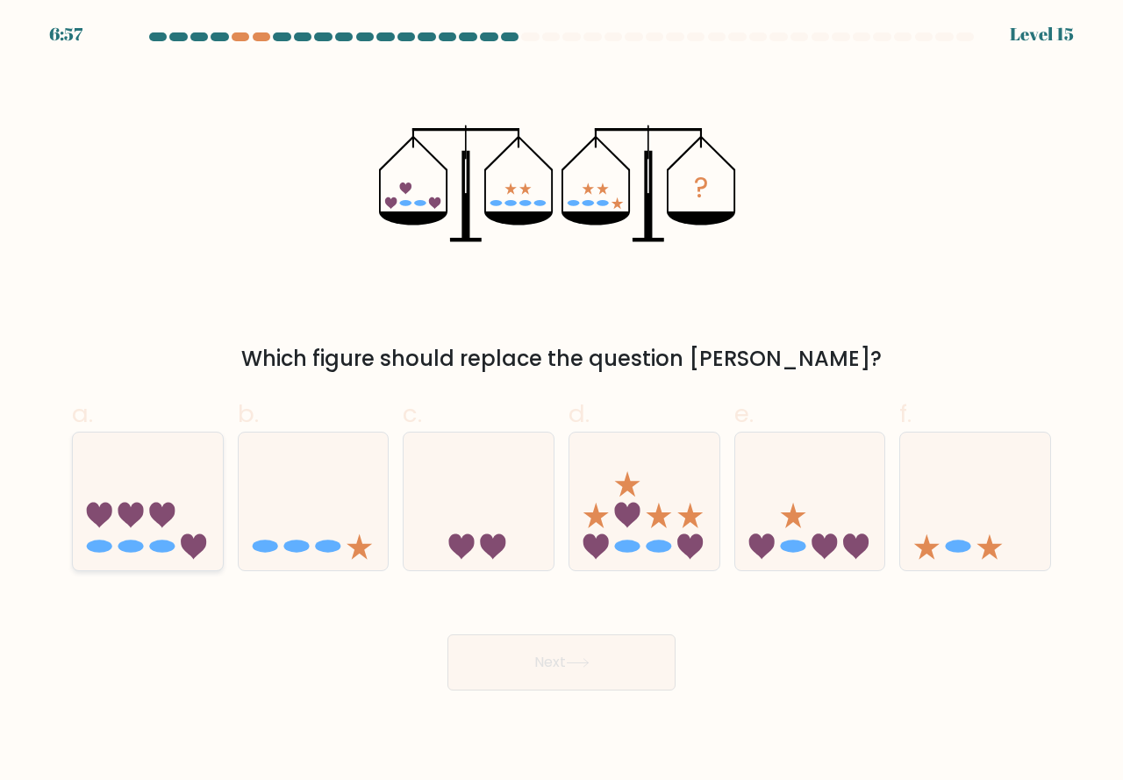
click at [186, 548] on icon at bounding box center [193, 545] width 25 height 25
click at [562, 402] on input "a." at bounding box center [562, 395] width 1 height 11
radio input "true"
click at [531, 672] on button "Next" at bounding box center [561, 662] width 228 height 56
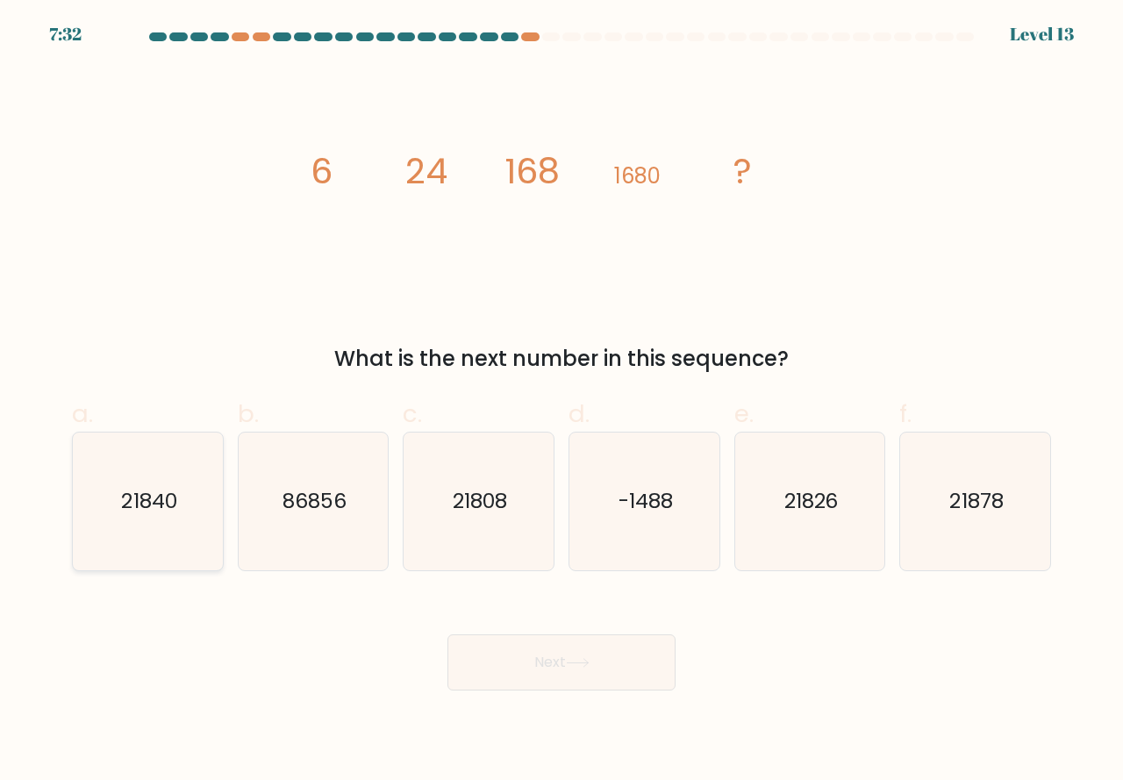
click at [181, 528] on icon "21840" at bounding box center [148, 502] width 138 height 138
click at [562, 402] on input "a. 21840" at bounding box center [562, 395] width 1 height 11
radio input "true"
click at [582, 676] on button "Next" at bounding box center [561, 662] width 228 height 56
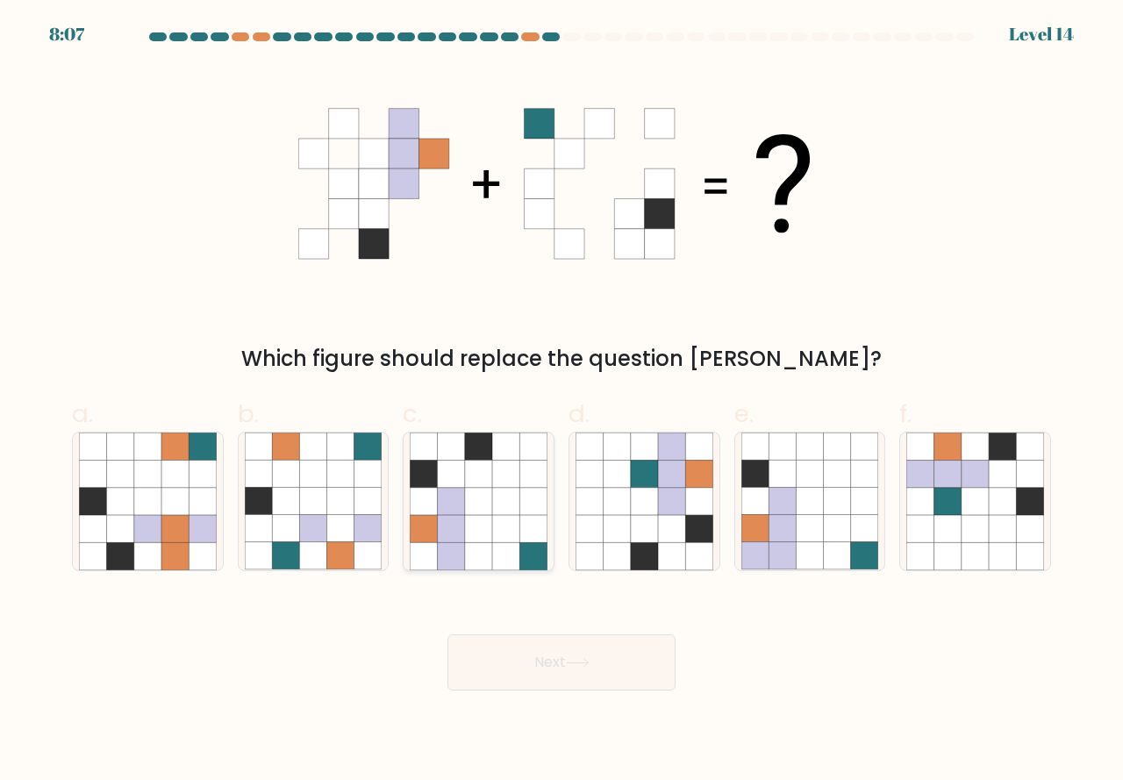
drag, startPoint x: 511, startPoint y: 517, endPoint x: 534, endPoint y: 567, distance: 55.3
click at [510, 516] on icon at bounding box center [505, 528] width 27 height 27
click at [562, 402] on input "c." at bounding box center [562, 395] width 1 height 11
radio input "true"
click at [569, 652] on button "Next" at bounding box center [561, 662] width 228 height 56
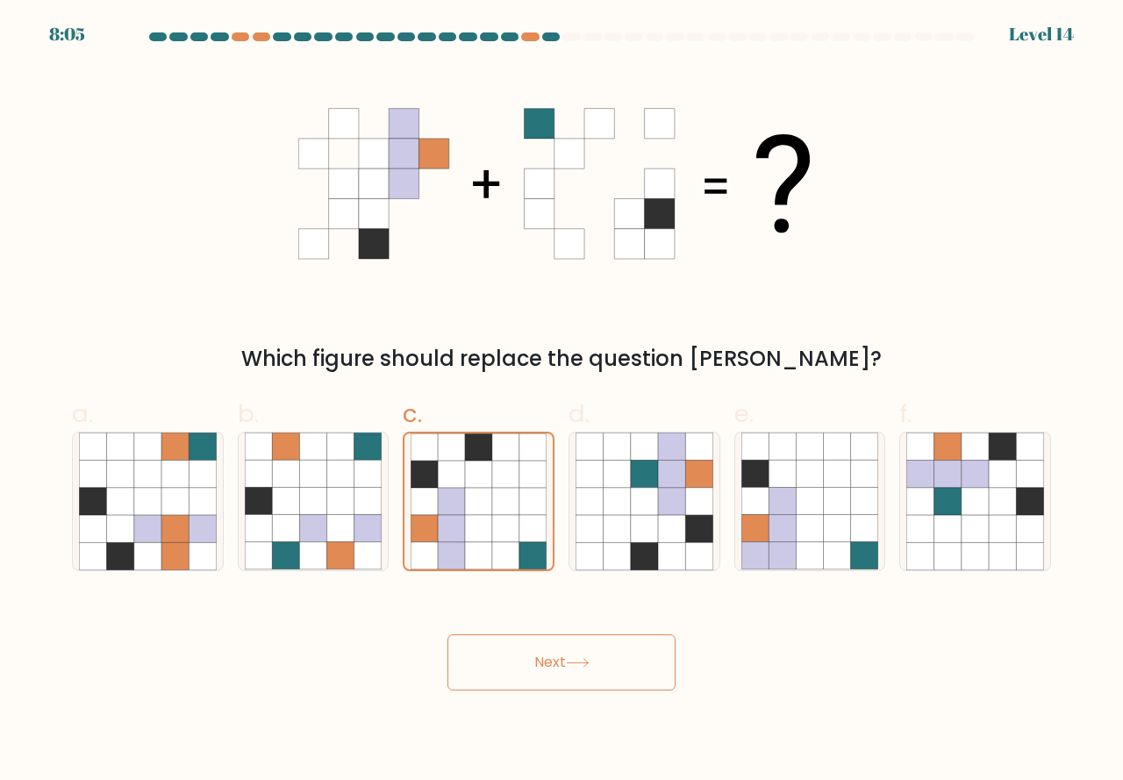
click at [569, 662] on button "Next" at bounding box center [561, 662] width 228 height 56
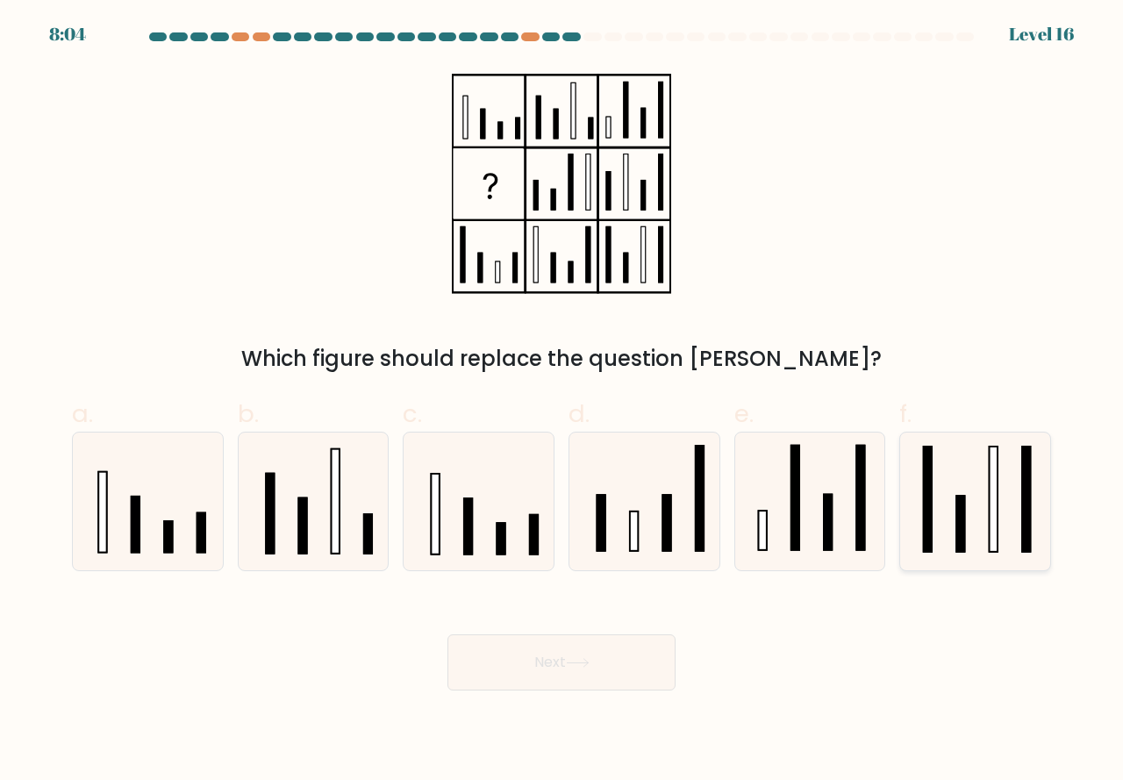
click at [943, 548] on icon at bounding box center [975, 502] width 138 height 138
click at [562, 402] on input "f." at bounding box center [562, 395] width 1 height 11
radio input "true"
click at [568, 666] on button "Next" at bounding box center [561, 662] width 228 height 56
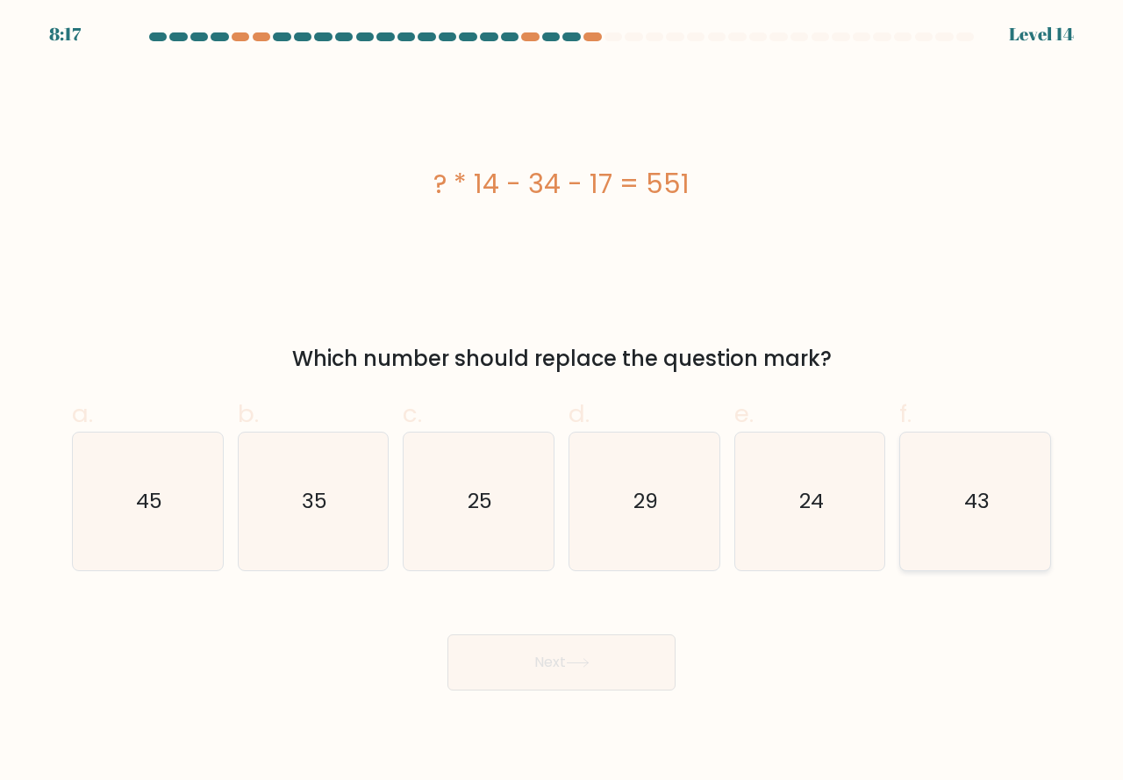
click at [965, 542] on icon "43" at bounding box center [975, 502] width 138 height 138
click at [562, 402] on input "f. 43" at bounding box center [562, 395] width 1 height 11
radio input "true"
click at [601, 657] on button "Next" at bounding box center [561, 662] width 228 height 56
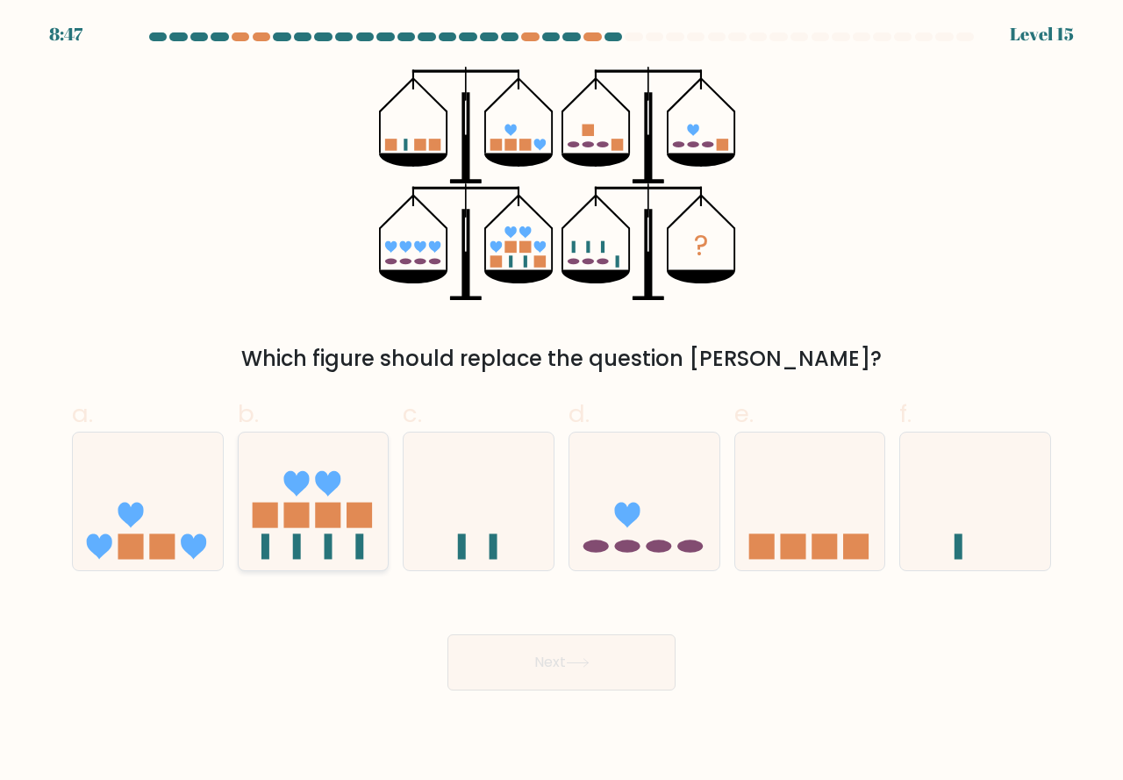
click at [329, 550] on rect at bounding box center [329, 545] width 8 height 25
click at [562, 402] on input "b." at bounding box center [562, 395] width 1 height 11
radio input "true"
click at [550, 662] on button "Next" at bounding box center [561, 662] width 228 height 56
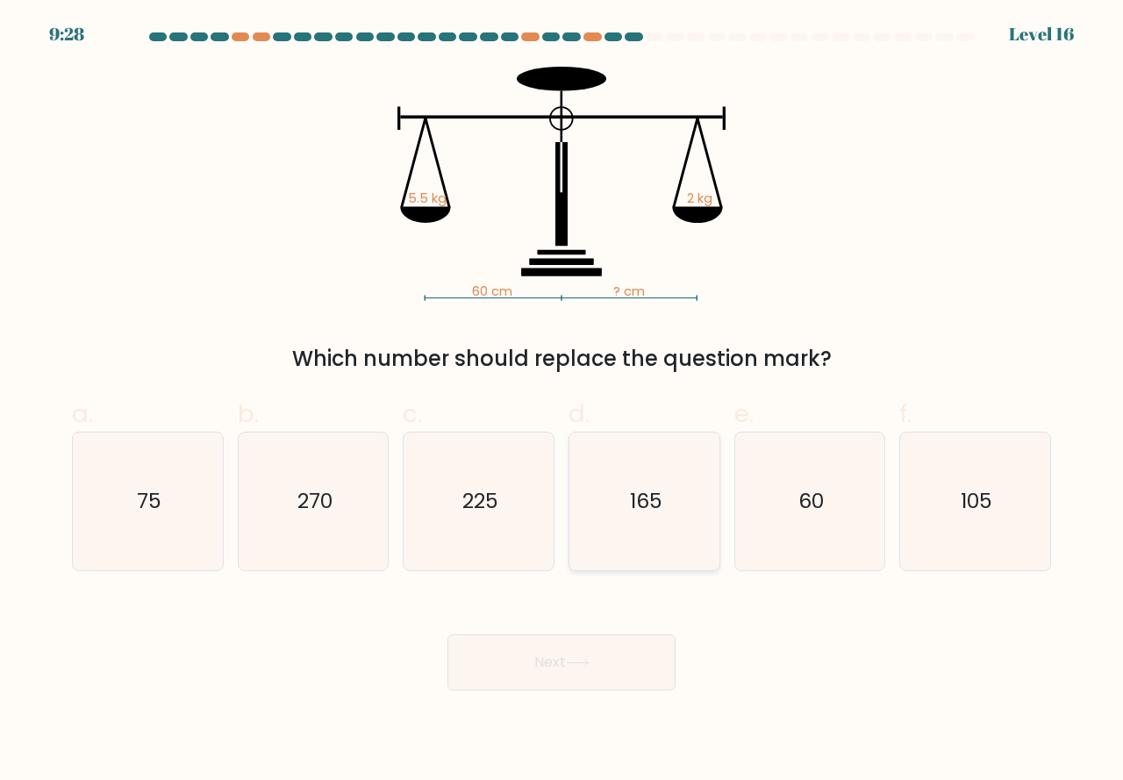
click at [643, 540] on icon "165" at bounding box center [645, 502] width 138 height 138
click at [562, 402] on input "d. 165" at bounding box center [562, 395] width 1 height 11
radio input "true"
click at [588, 664] on icon at bounding box center [577, 663] width 21 height 8
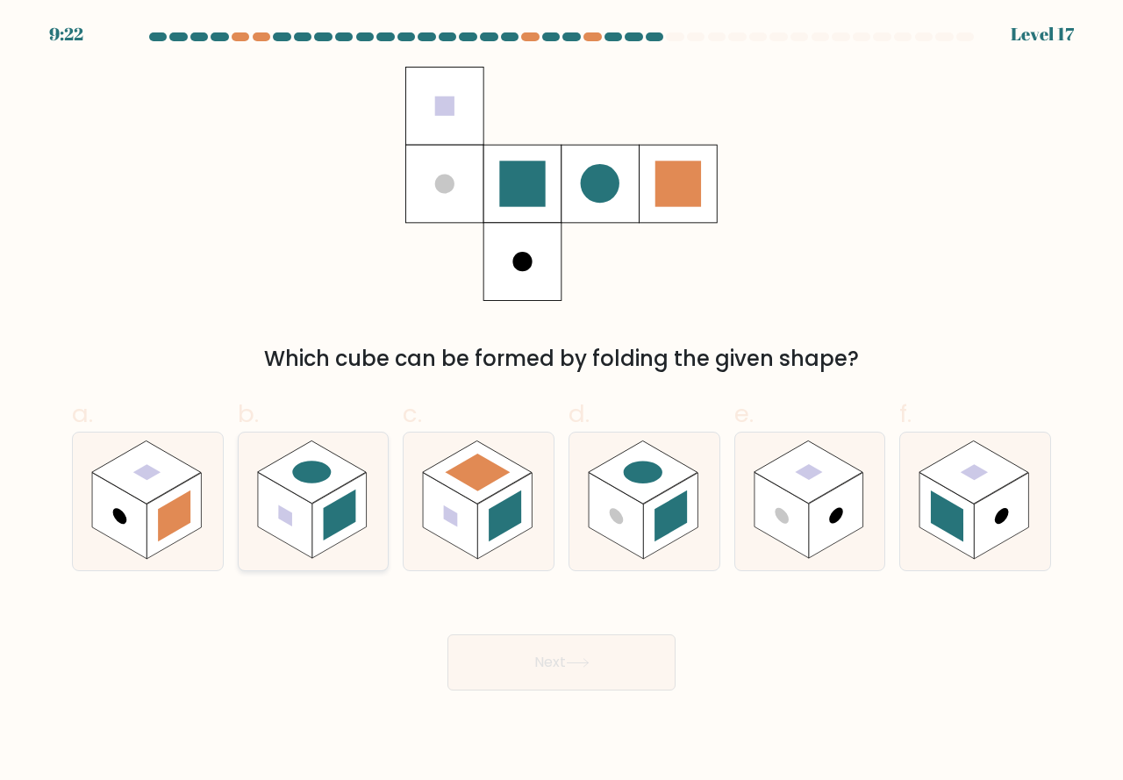
click at [319, 540] on rect at bounding box center [339, 516] width 54 height 86
click at [562, 402] on input "b." at bounding box center [562, 395] width 1 height 11
radio input "true"
click at [541, 665] on button "Next" at bounding box center [561, 662] width 228 height 56
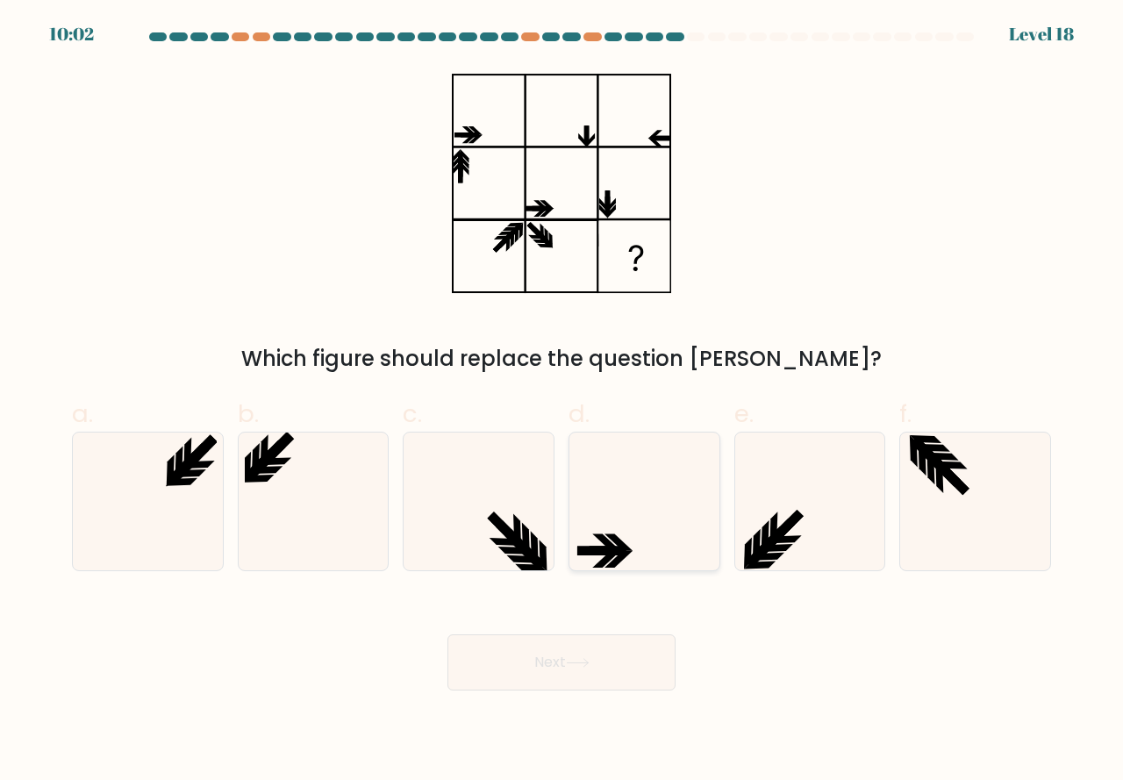
click at [629, 545] on icon at bounding box center [645, 502] width 138 height 138
click at [562, 402] on input "d." at bounding box center [562, 395] width 1 height 11
radio input "true"
click at [602, 660] on button "Next" at bounding box center [561, 662] width 228 height 56
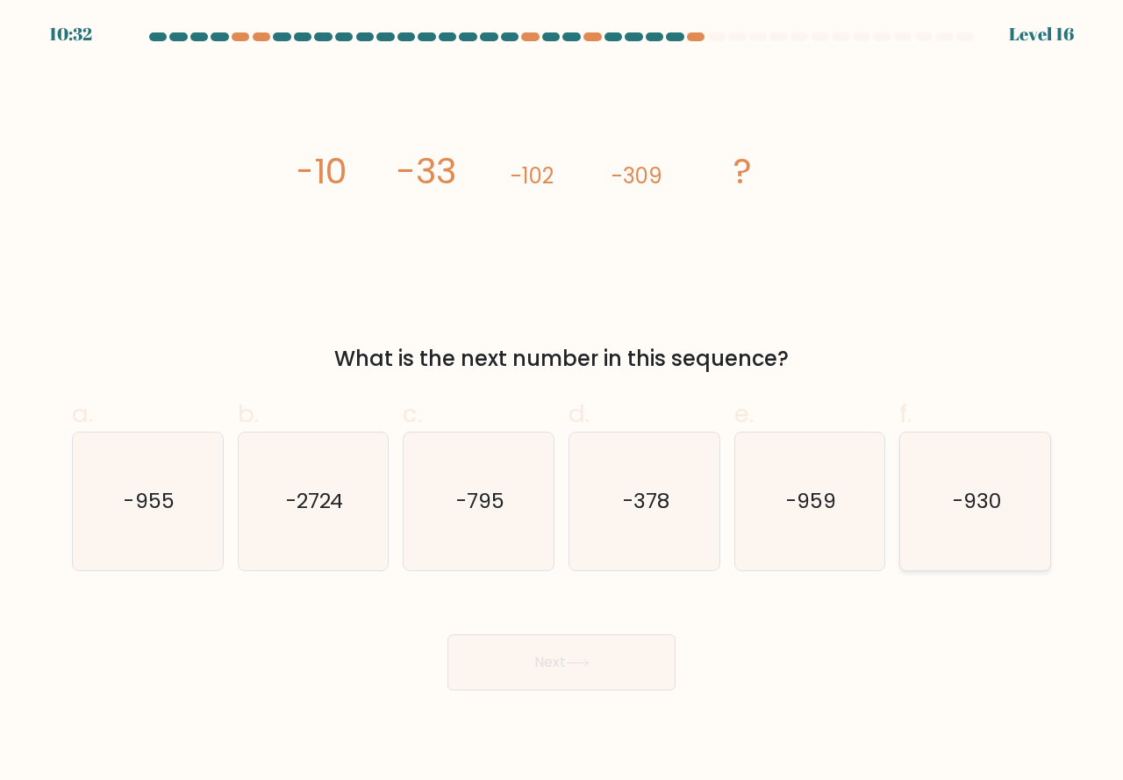
click at [957, 550] on icon "-930" at bounding box center [975, 502] width 138 height 138
click at [562, 402] on input "f. -930" at bounding box center [562, 395] width 1 height 11
radio input "true"
click at [496, 665] on button "Next" at bounding box center [561, 662] width 228 height 56
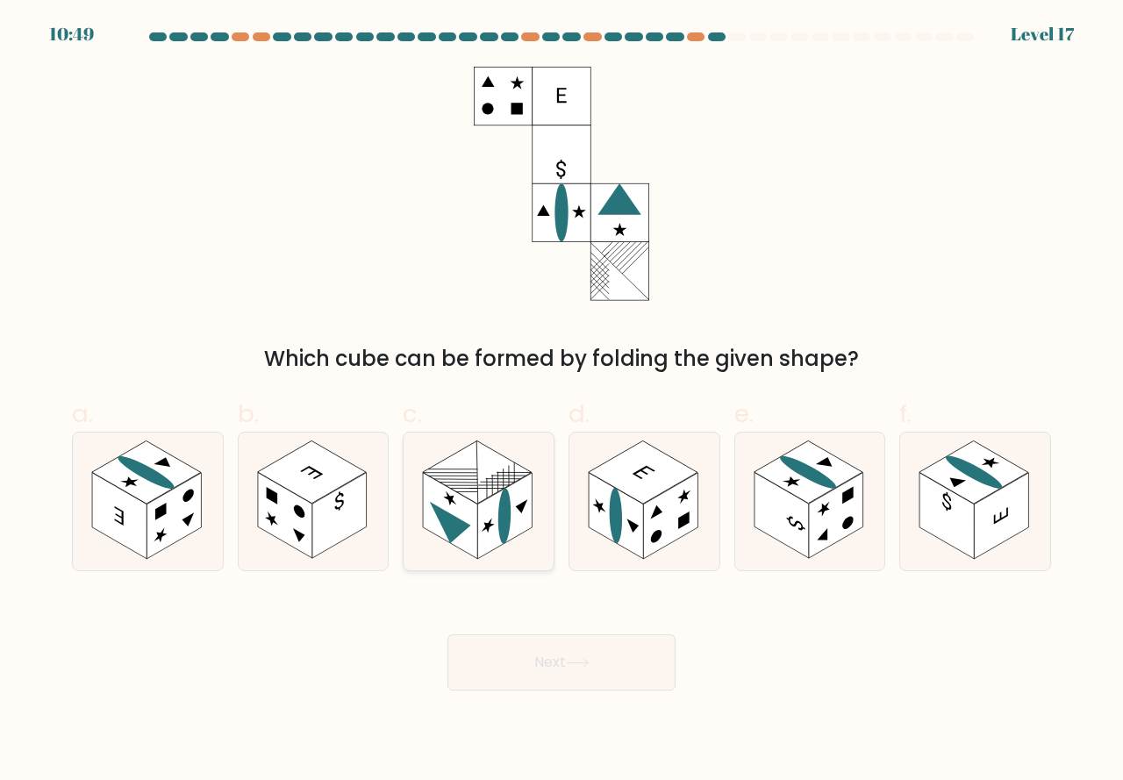
click at [475, 537] on rect at bounding box center [450, 516] width 54 height 86
click at [562, 402] on input "c." at bounding box center [562, 395] width 1 height 11
radio input "true"
click at [522, 671] on button "Next" at bounding box center [561, 662] width 228 height 56
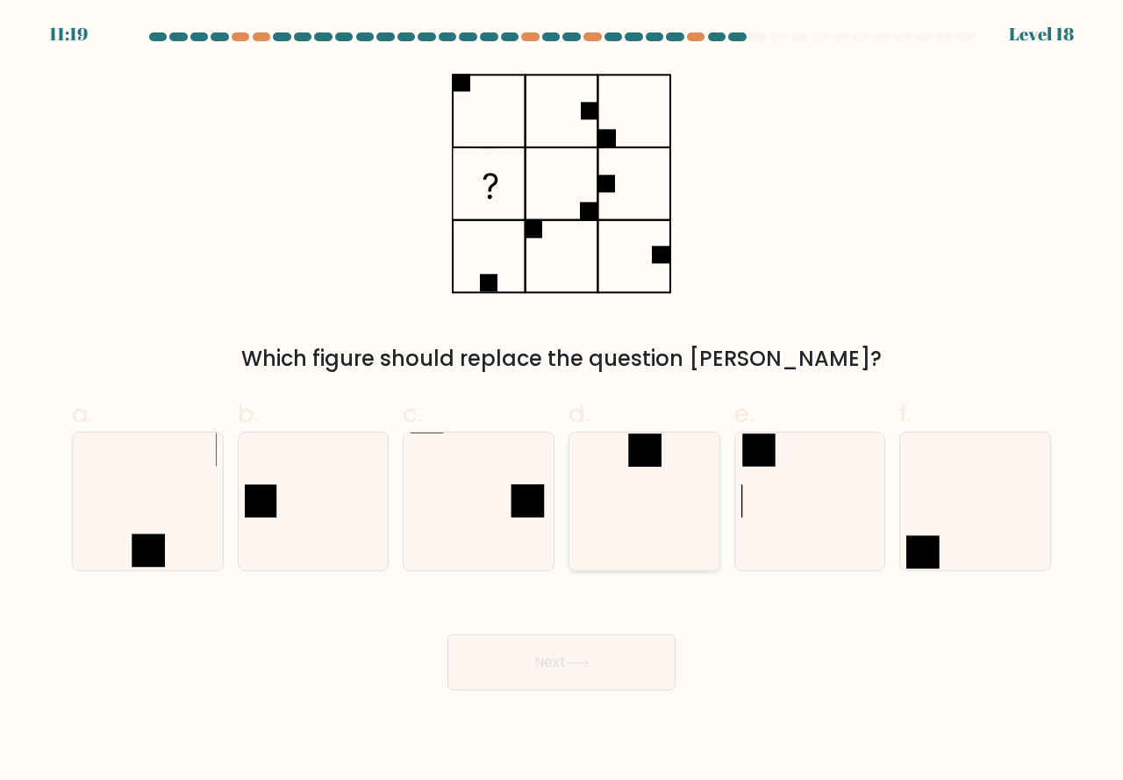
click at [672, 533] on icon at bounding box center [645, 502] width 138 height 138
click at [562, 402] on input "d." at bounding box center [562, 395] width 1 height 11
radio input "true"
click at [562, 664] on button "Next" at bounding box center [561, 662] width 228 height 56
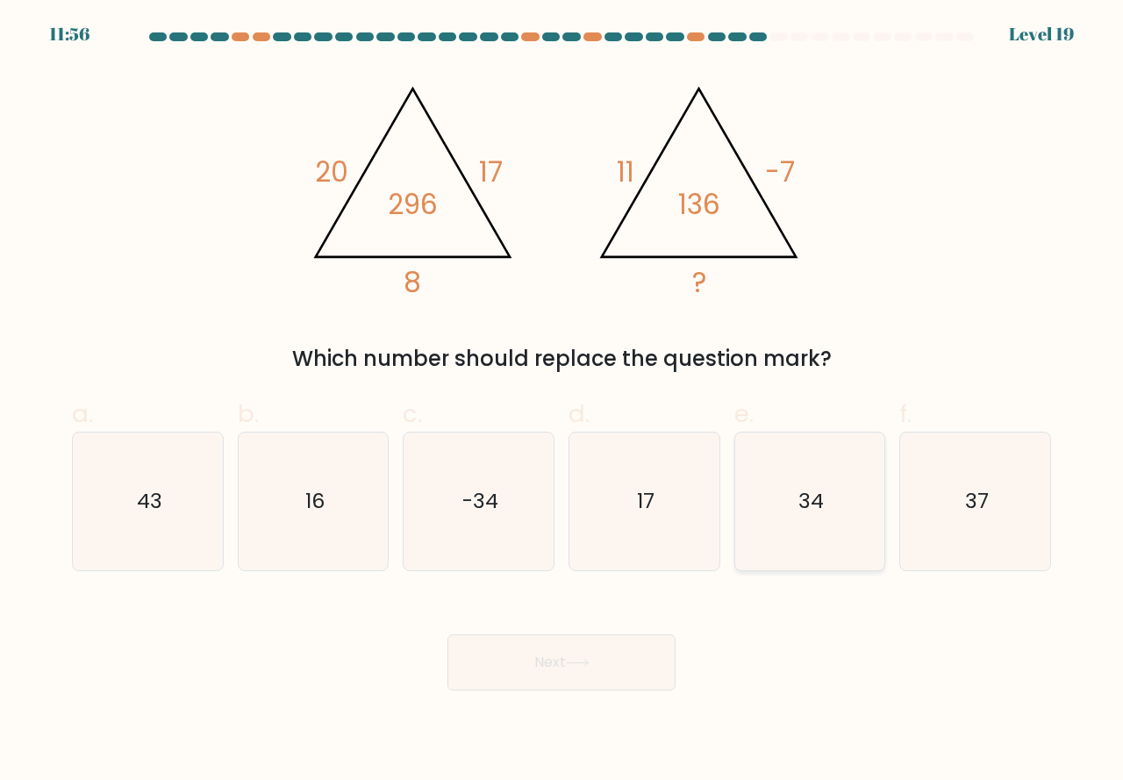
click at [794, 548] on icon "34" at bounding box center [810, 502] width 138 height 138
click at [562, 402] on input "e. 34" at bounding box center [562, 395] width 1 height 11
radio input "true"
click at [581, 673] on button "Next" at bounding box center [561, 662] width 228 height 56
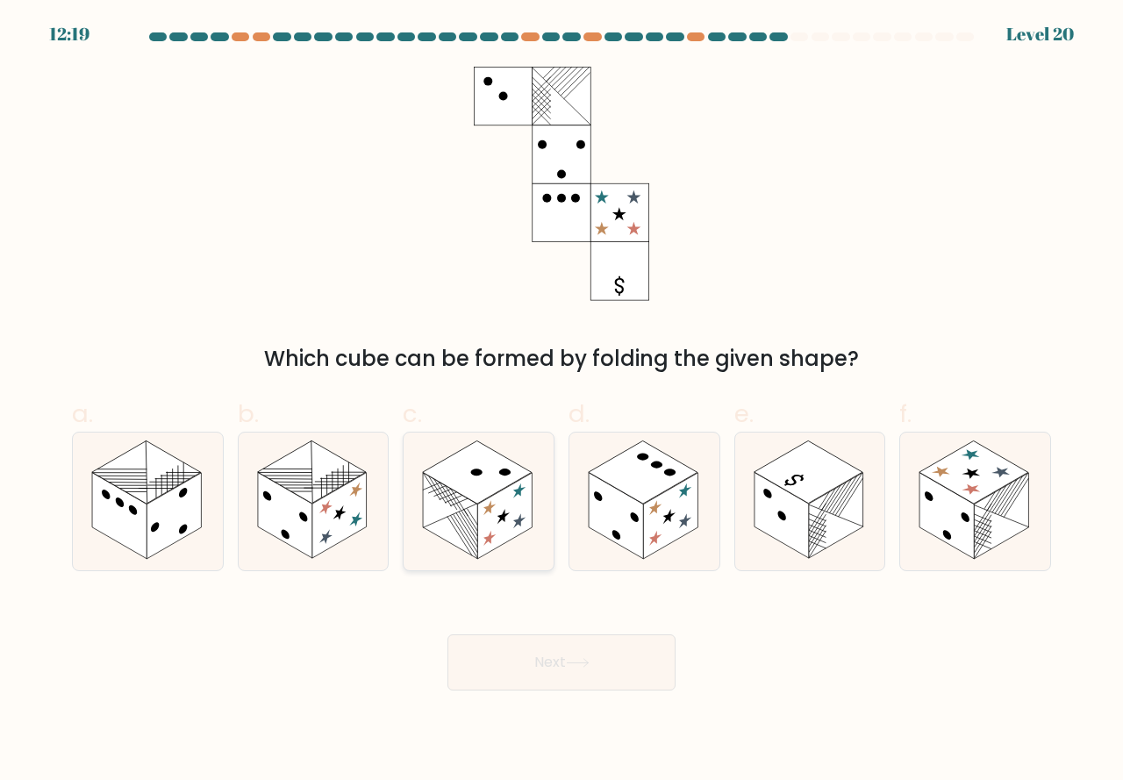
click at [482, 533] on rect at bounding box center [504, 516] width 54 height 86
click at [562, 402] on input "c." at bounding box center [562, 395] width 1 height 11
radio input "true"
click at [541, 663] on button "Next" at bounding box center [561, 662] width 228 height 56
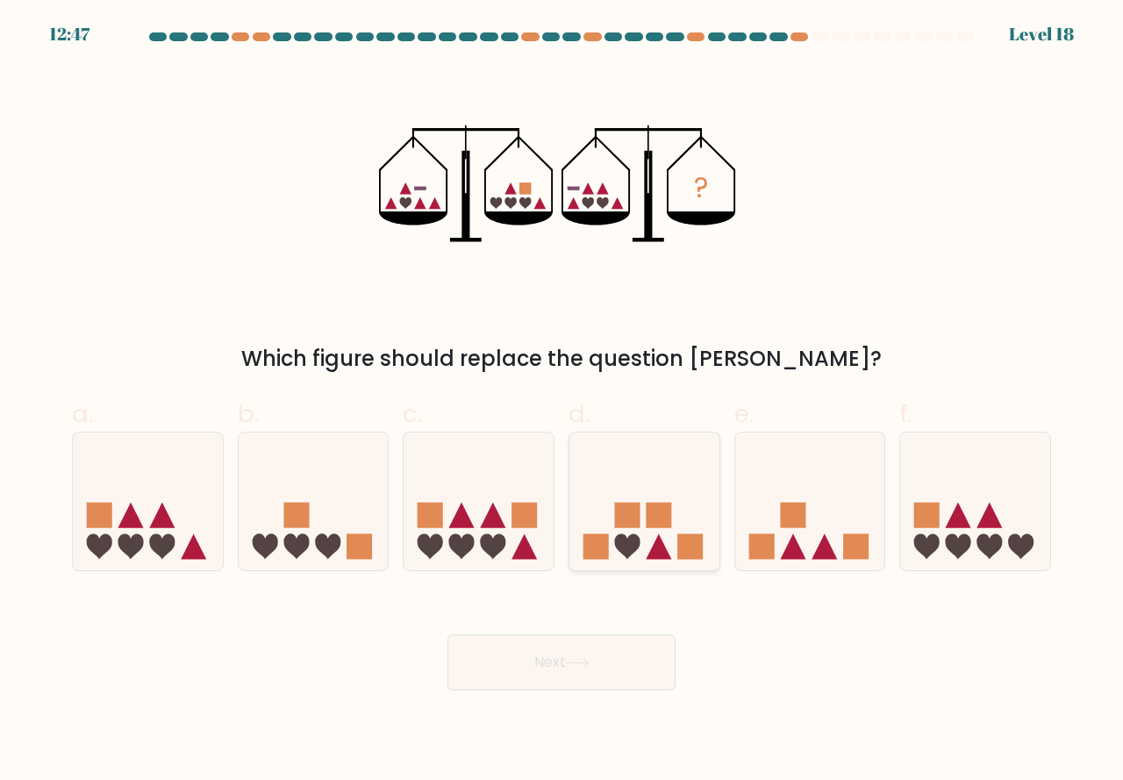
click at [650, 548] on icon at bounding box center [644, 502] width 150 height 124
click at [562, 402] on input "d." at bounding box center [562, 395] width 1 height 11
radio input "true"
click at [551, 664] on button "Next" at bounding box center [561, 662] width 228 height 56
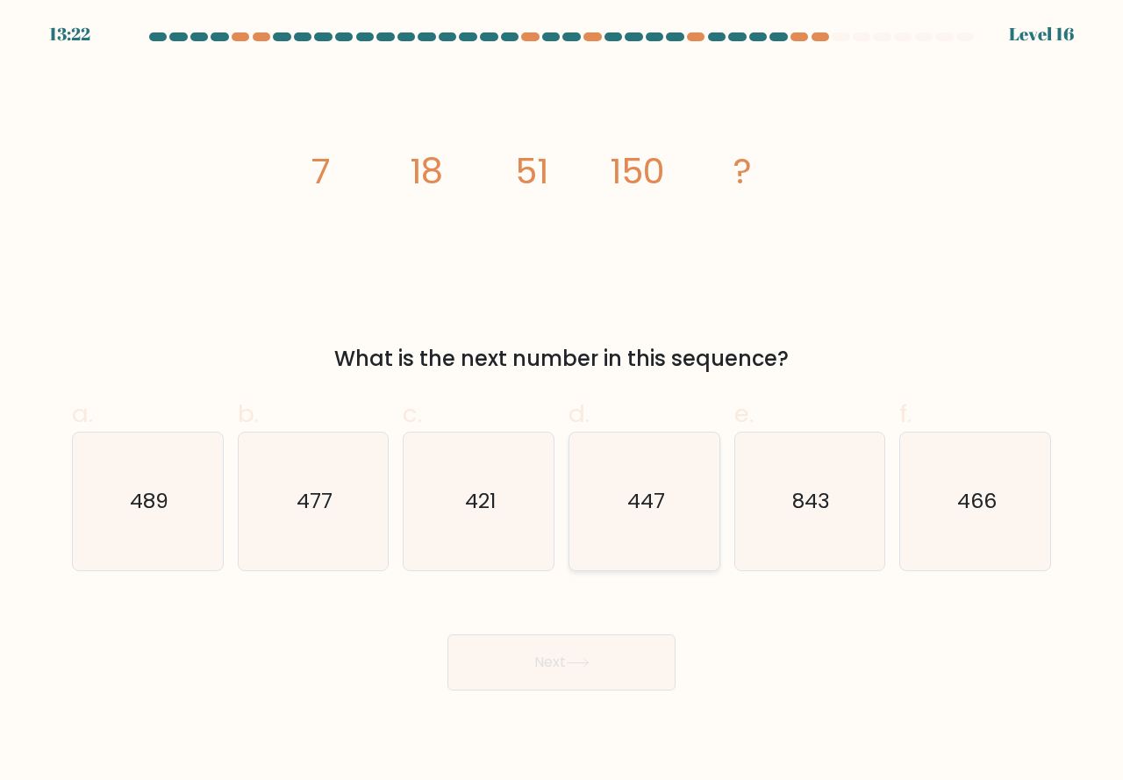
click at [642, 526] on icon "447" at bounding box center [645, 502] width 138 height 138
click at [562, 402] on input "d. 447" at bounding box center [562, 395] width 1 height 11
radio input "true"
click at [595, 663] on button "Next" at bounding box center [561, 662] width 228 height 56
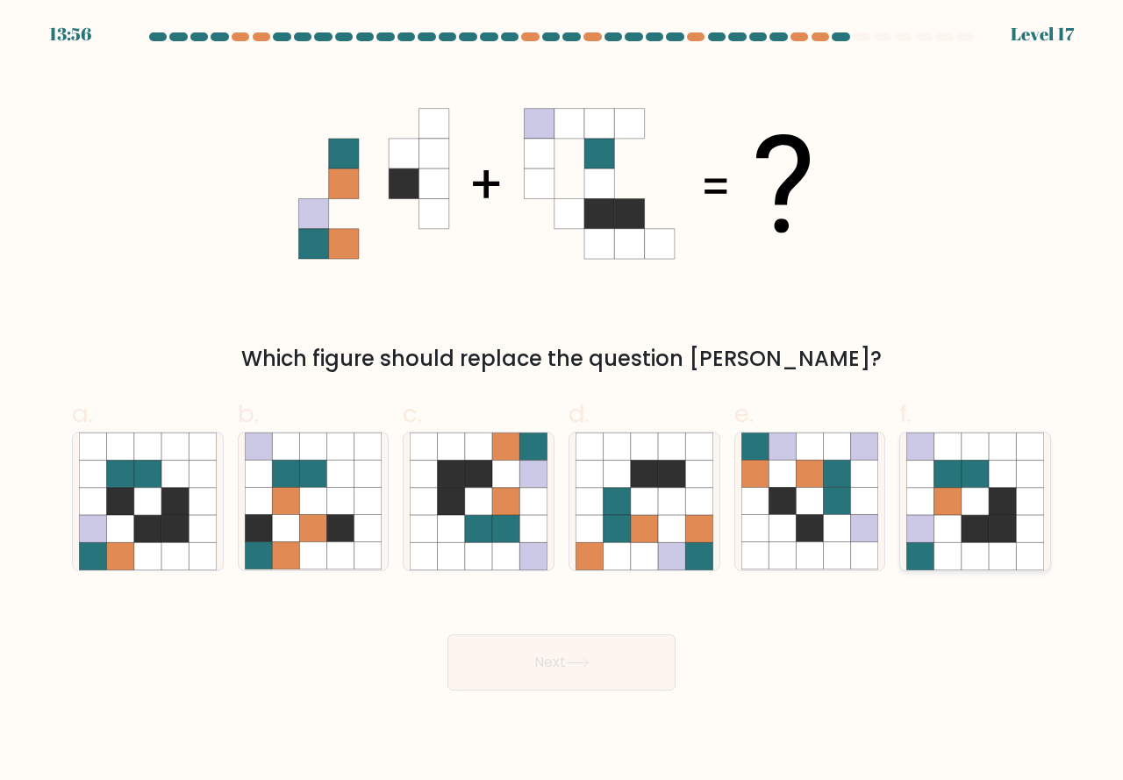
click at [949, 551] on icon at bounding box center [947, 555] width 27 height 27
click at [562, 402] on input "f." at bounding box center [562, 395] width 1 height 11
radio input "true"
click at [493, 512] on icon at bounding box center [505, 501] width 27 height 27
click at [562, 402] on input "c." at bounding box center [562, 395] width 1 height 11
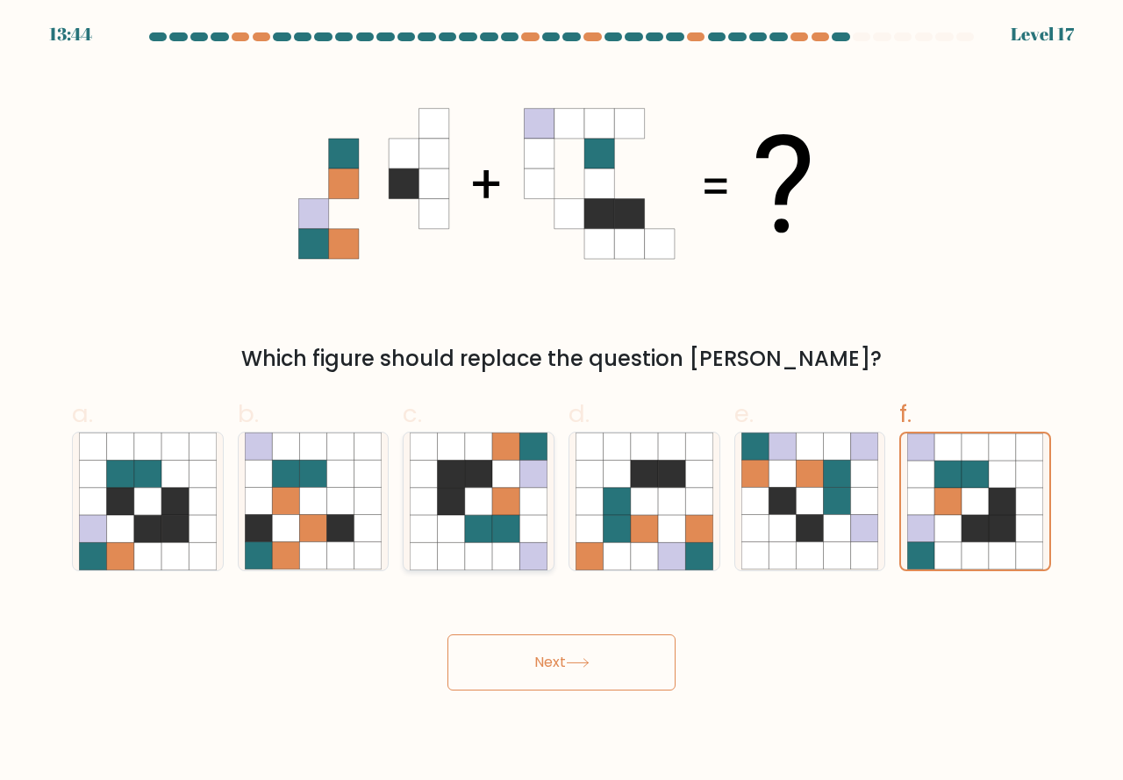
radio input "true"
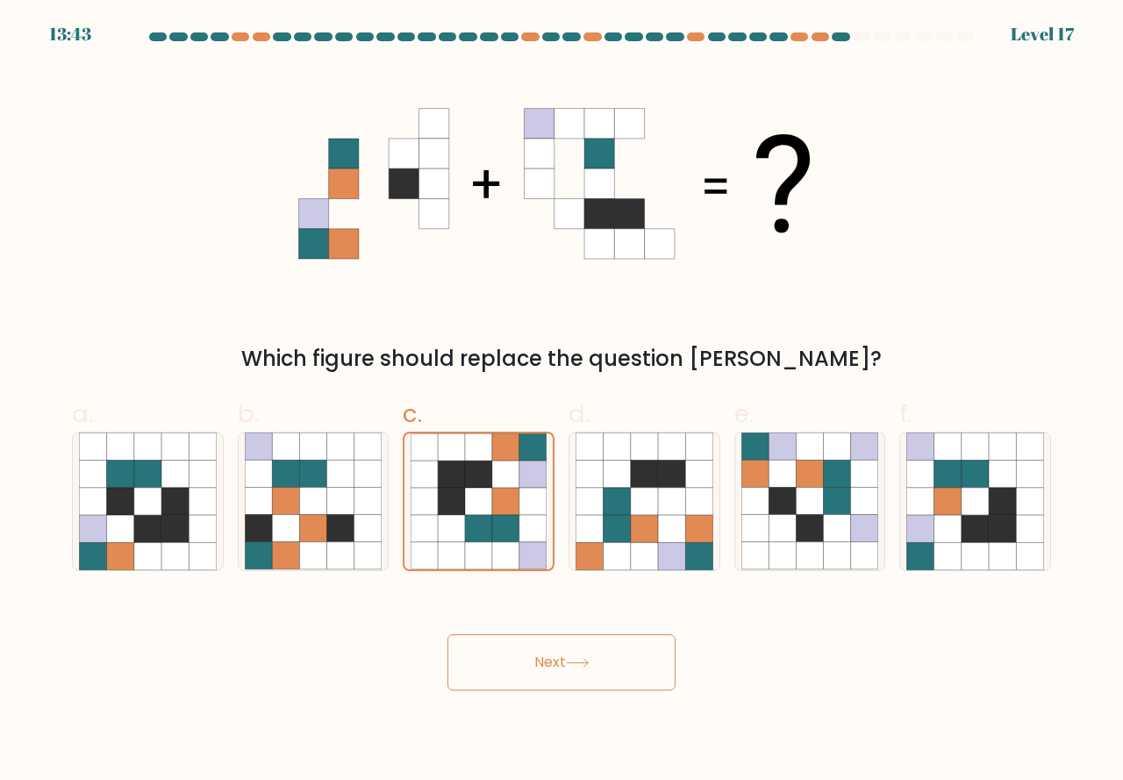
click at [565, 656] on button "Next" at bounding box center [561, 662] width 228 height 56
click at [568, 660] on button "Next" at bounding box center [561, 662] width 228 height 56
drag, startPoint x: 649, startPoint y: 537, endPoint x: 598, endPoint y: 560, distance: 55.8
click at [648, 536] on icon at bounding box center [644, 528] width 27 height 27
click at [562, 402] on input "d." at bounding box center [562, 395] width 1 height 11
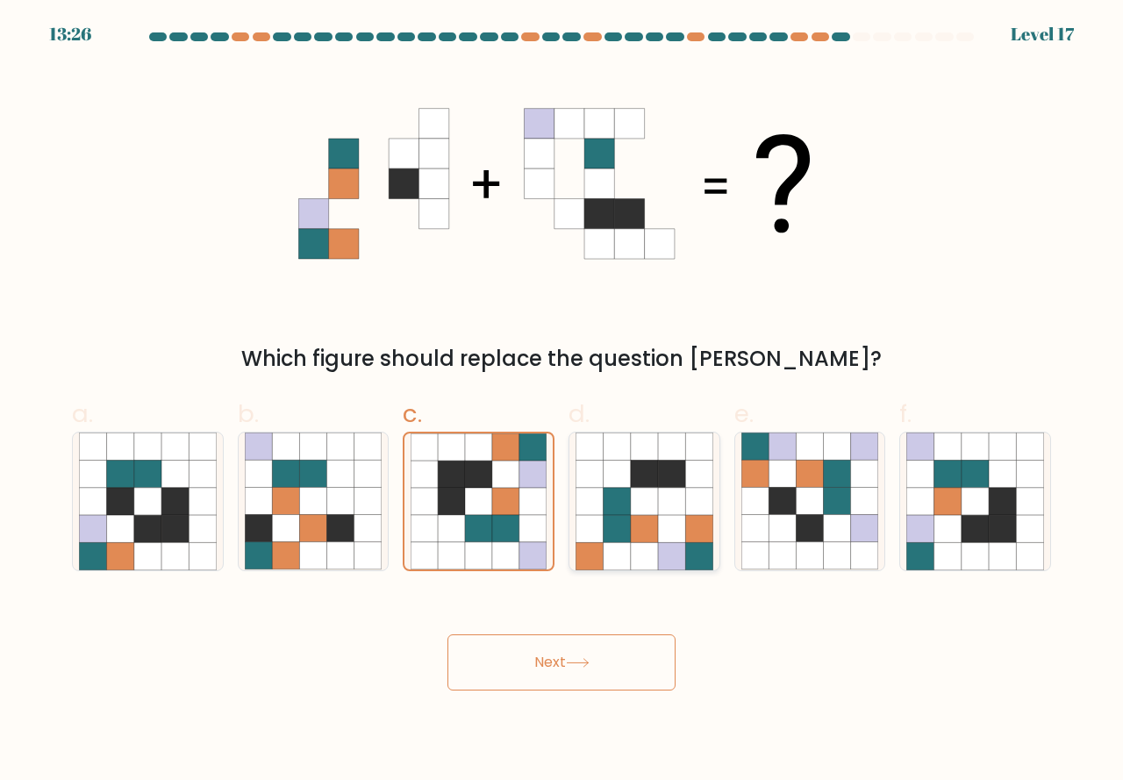
radio input "true"
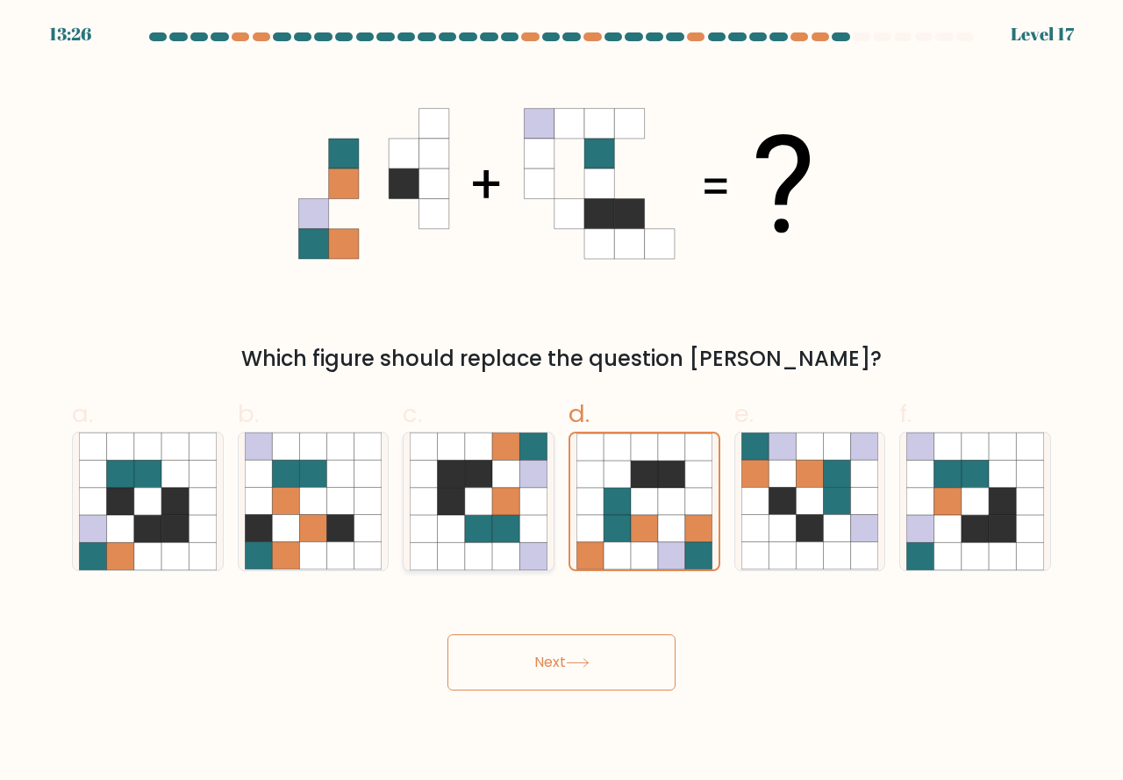
click at [492, 528] on icon at bounding box center [478, 528] width 27 height 27
click at [562, 402] on input "c." at bounding box center [562, 395] width 1 height 11
radio input "true"
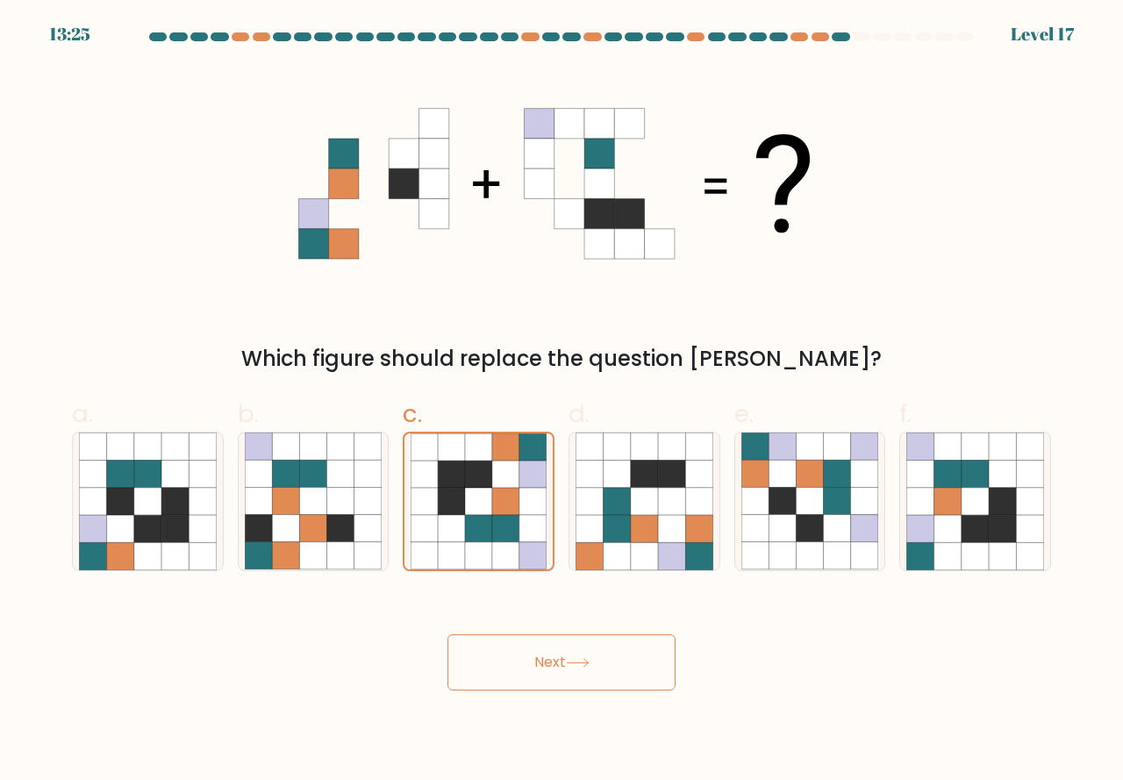
click at [544, 668] on button "Next" at bounding box center [561, 662] width 228 height 56
click at [471, 551] on icon at bounding box center [478, 555] width 27 height 27
click at [562, 402] on input "c." at bounding box center [562, 395] width 1 height 11
click at [510, 650] on button "Next" at bounding box center [561, 662] width 228 height 56
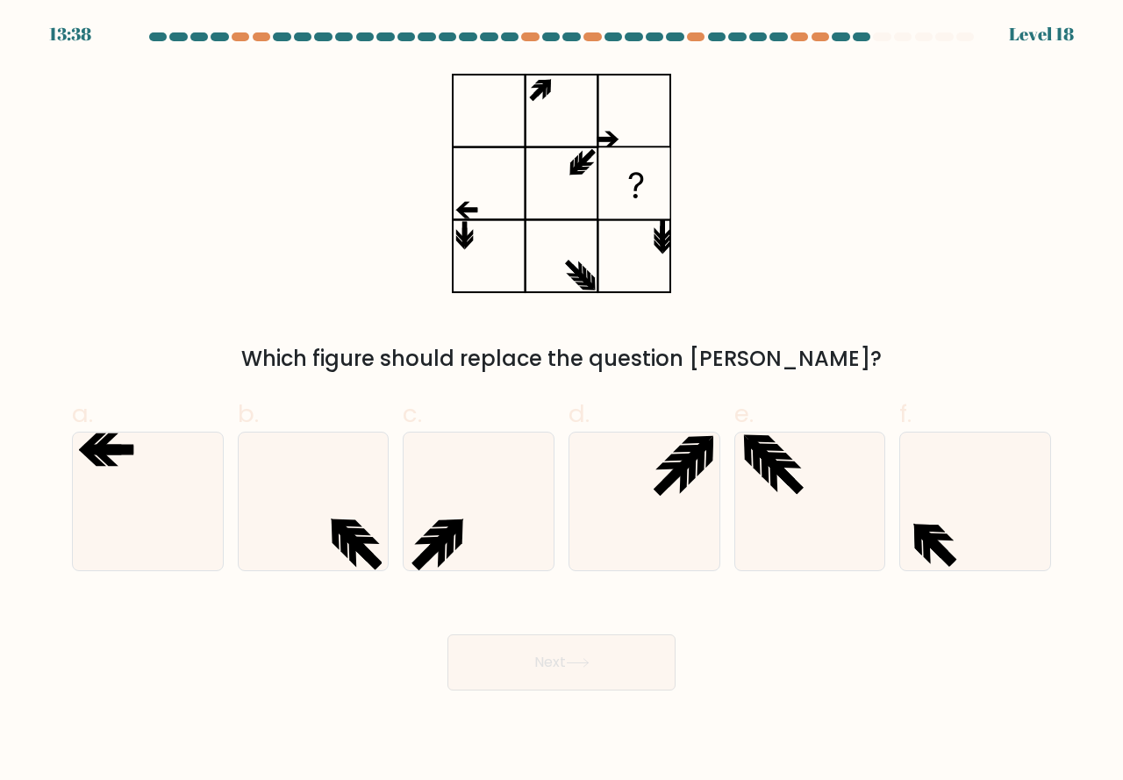
drag, startPoint x: 126, startPoint y: 535, endPoint x: 268, endPoint y: 607, distance: 159.3
click at [127, 535] on icon at bounding box center [148, 502] width 138 height 138
click at [562, 402] on input "a." at bounding box center [562, 395] width 1 height 11
radio input "true"
click at [520, 650] on button "Next" at bounding box center [561, 662] width 228 height 56
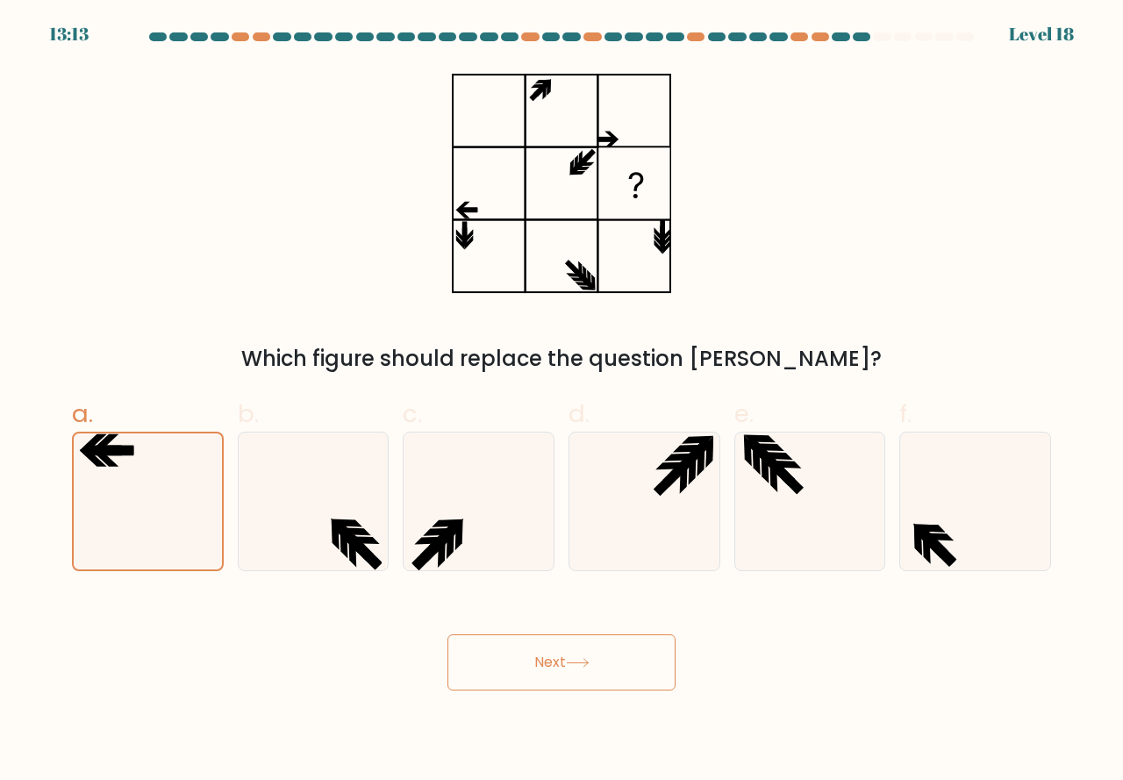
click at [528, 669] on button "Next" at bounding box center [561, 662] width 228 height 56
click at [528, 668] on button "Next" at bounding box center [561, 662] width 228 height 56
click at [179, 512] on icon at bounding box center [148, 501] width 136 height 136
click at [562, 402] on input "a." at bounding box center [562, 395] width 1 height 11
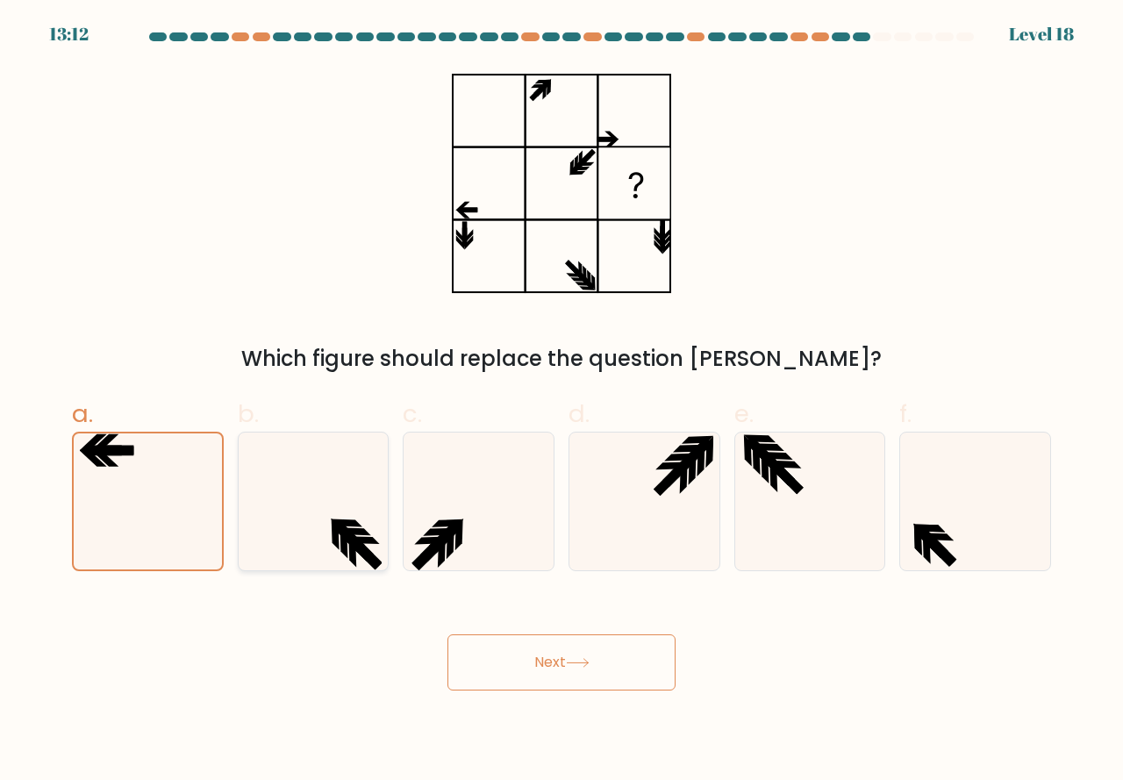
click at [342, 556] on icon at bounding box center [314, 502] width 138 height 138
click at [562, 402] on input "b." at bounding box center [562, 395] width 1 height 11
radio input "true"
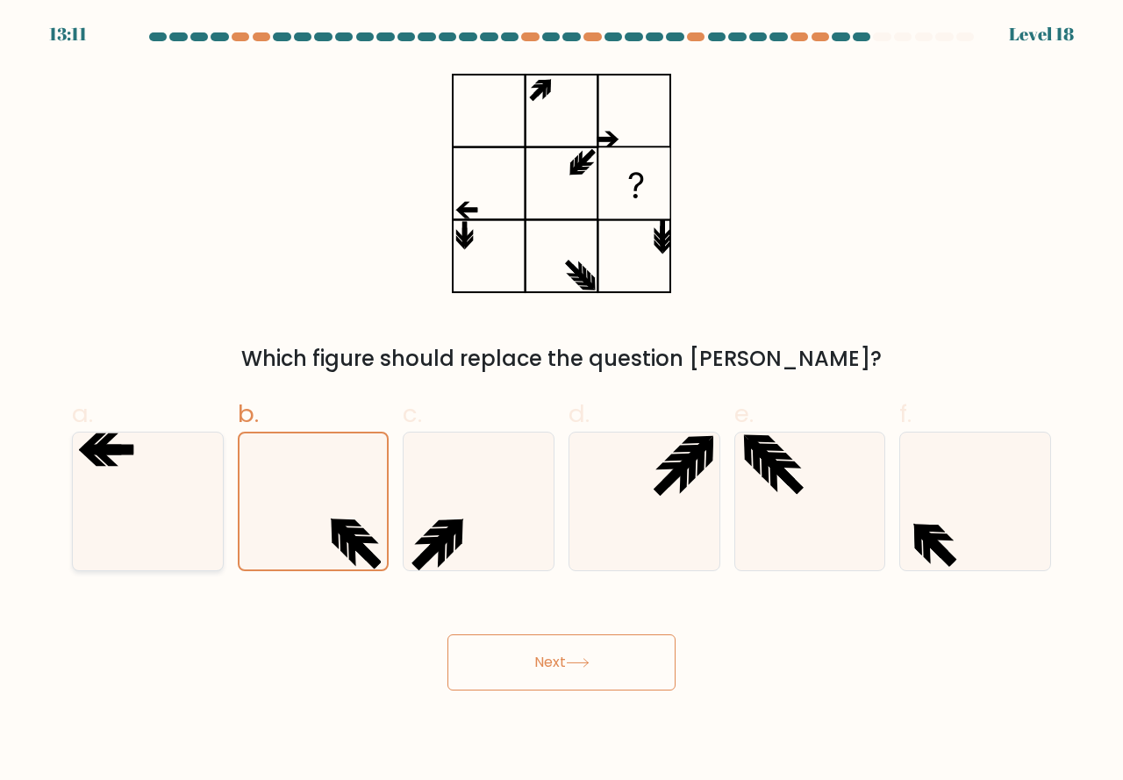
click at [169, 524] on icon at bounding box center [148, 502] width 138 height 138
click at [562, 402] on input "a." at bounding box center [562, 395] width 1 height 11
radio input "true"
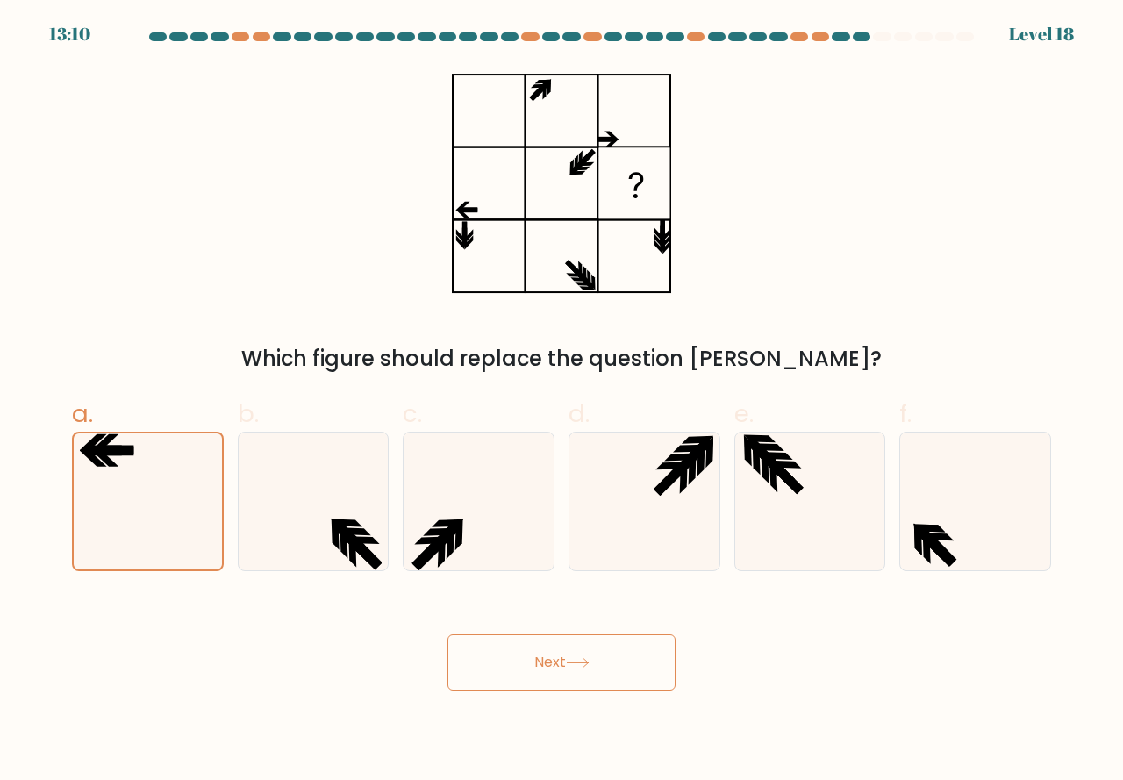
click at [514, 665] on button "Next" at bounding box center [561, 662] width 228 height 56
click at [471, 519] on icon at bounding box center [479, 502] width 138 height 138
click at [562, 402] on input "c." at bounding box center [562, 395] width 1 height 11
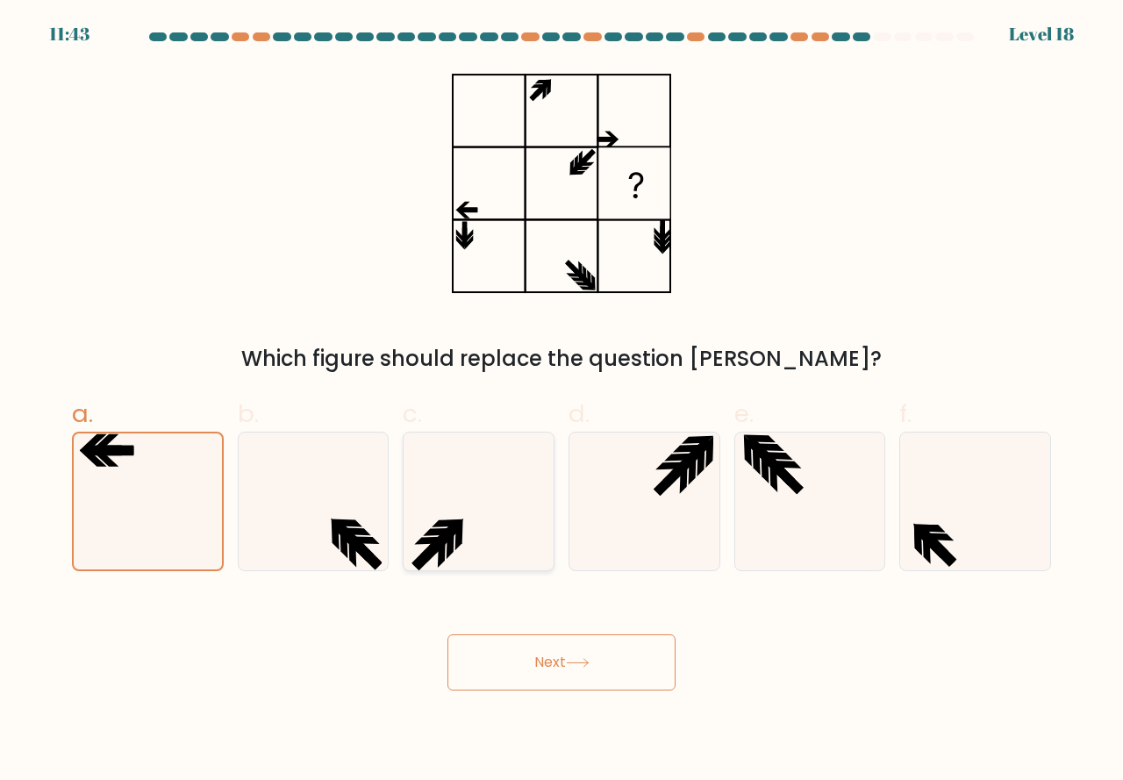
radio input "true"
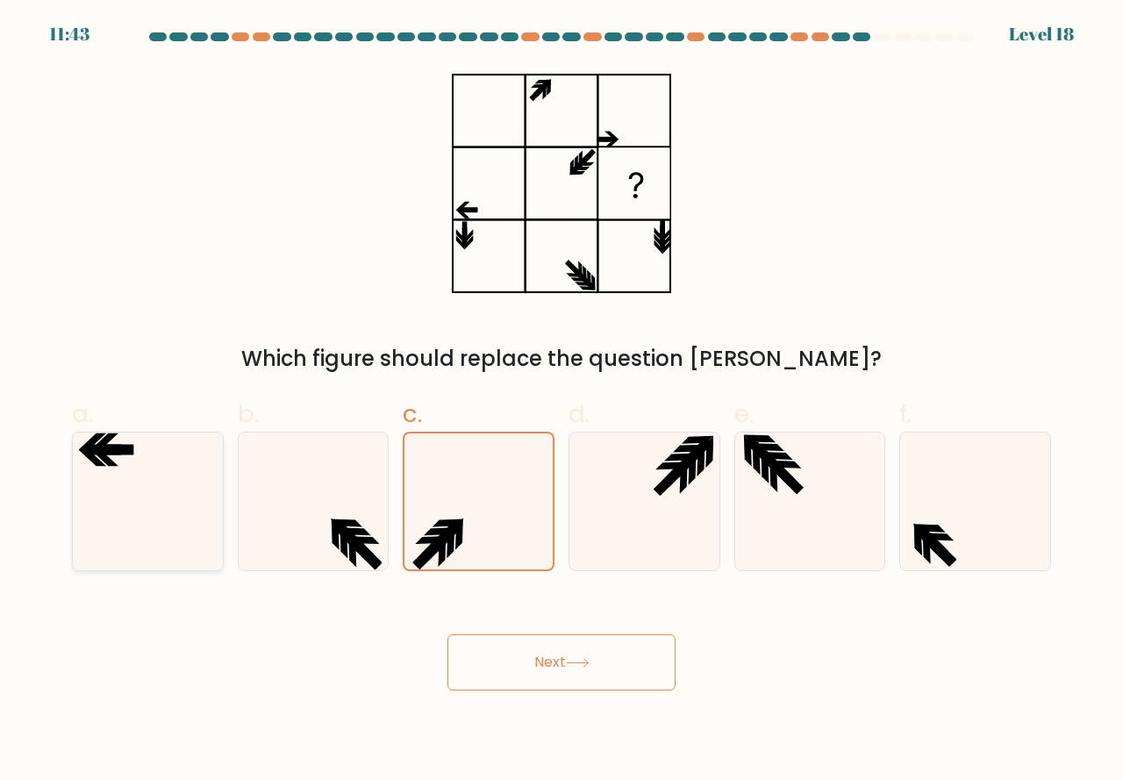
click at [110, 523] on icon at bounding box center [148, 502] width 138 height 138
click at [562, 402] on input "a." at bounding box center [562, 395] width 1 height 11
radio input "true"
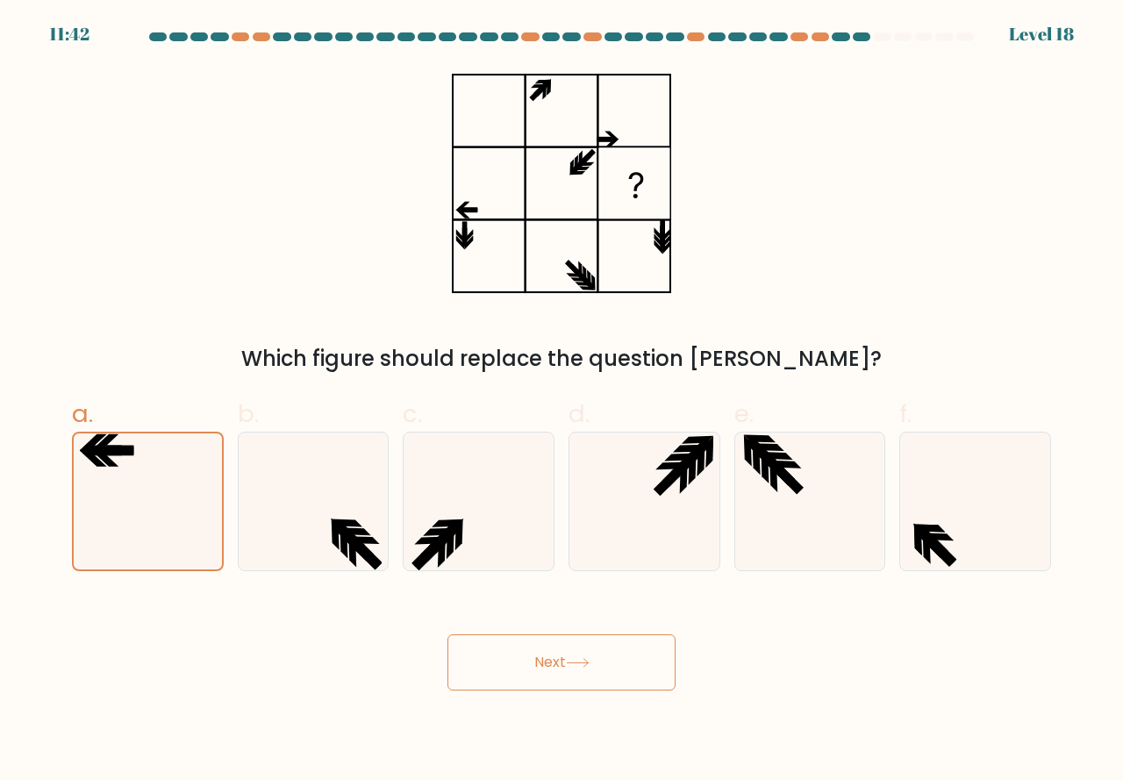
click at [523, 677] on button "Next" at bounding box center [561, 662] width 228 height 56
click at [524, 677] on button "Next" at bounding box center [561, 662] width 228 height 56
click at [524, 674] on button "Next" at bounding box center [561, 662] width 228 height 56
click at [524, 662] on button "Next" at bounding box center [561, 662] width 228 height 56
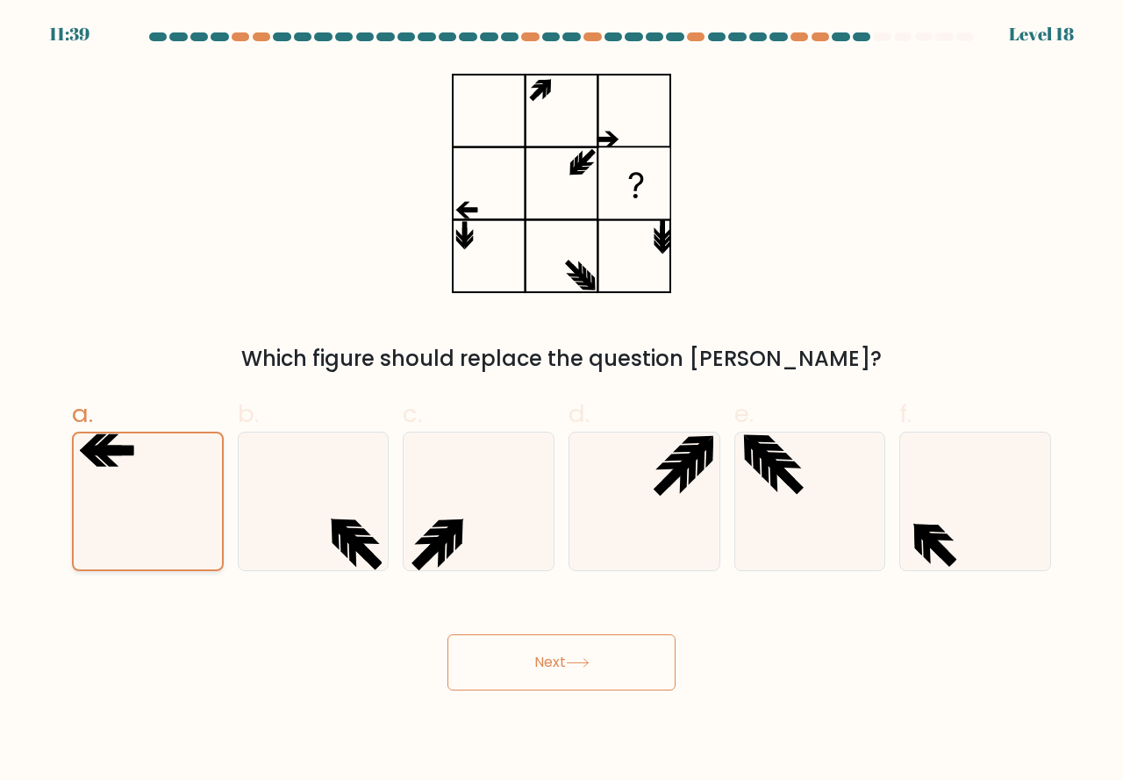
click at [168, 526] on icon at bounding box center [148, 501] width 136 height 136
click at [562, 402] on input "a." at bounding box center [562, 395] width 1 height 11
click at [497, 668] on button "Next" at bounding box center [561, 662] width 228 height 56
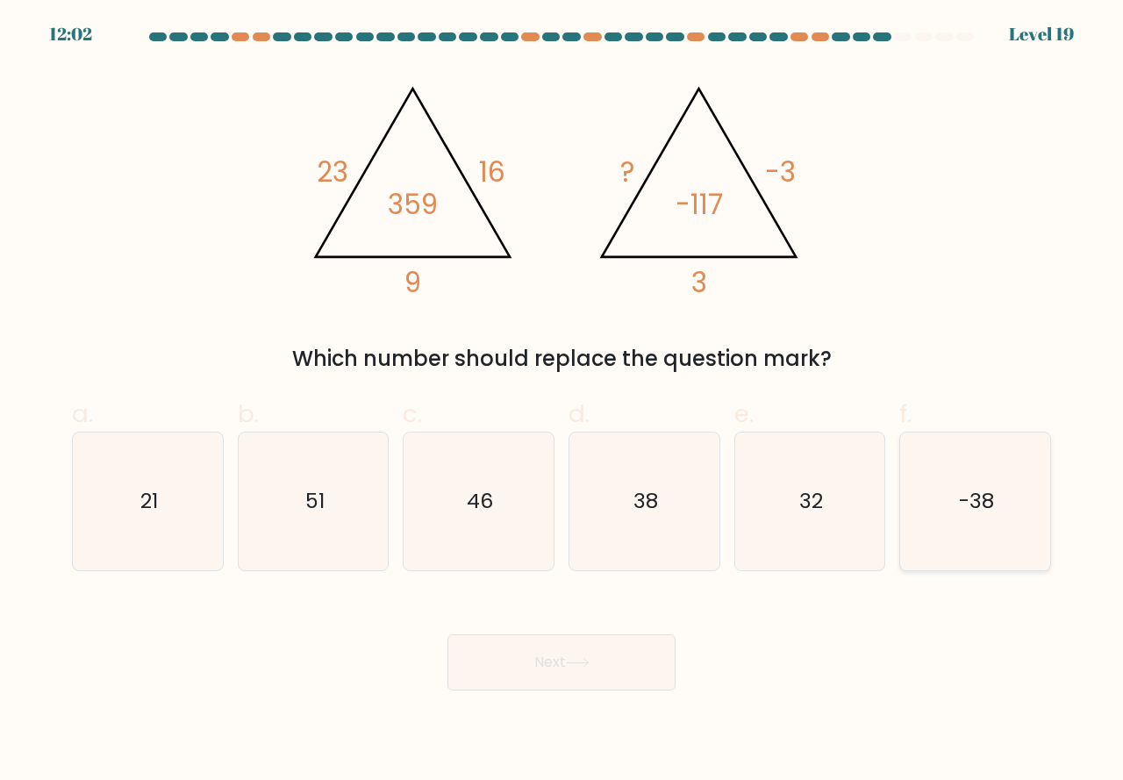
click at [972, 546] on icon "-38" at bounding box center [975, 502] width 138 height 138
click at [562, 402] on input "f. -38" at bounding box center [562, 395] width 1 height 11
radio input "true"
click at [599, 659] on button "Next" at bounding box center [561, 662] width 228 height 56
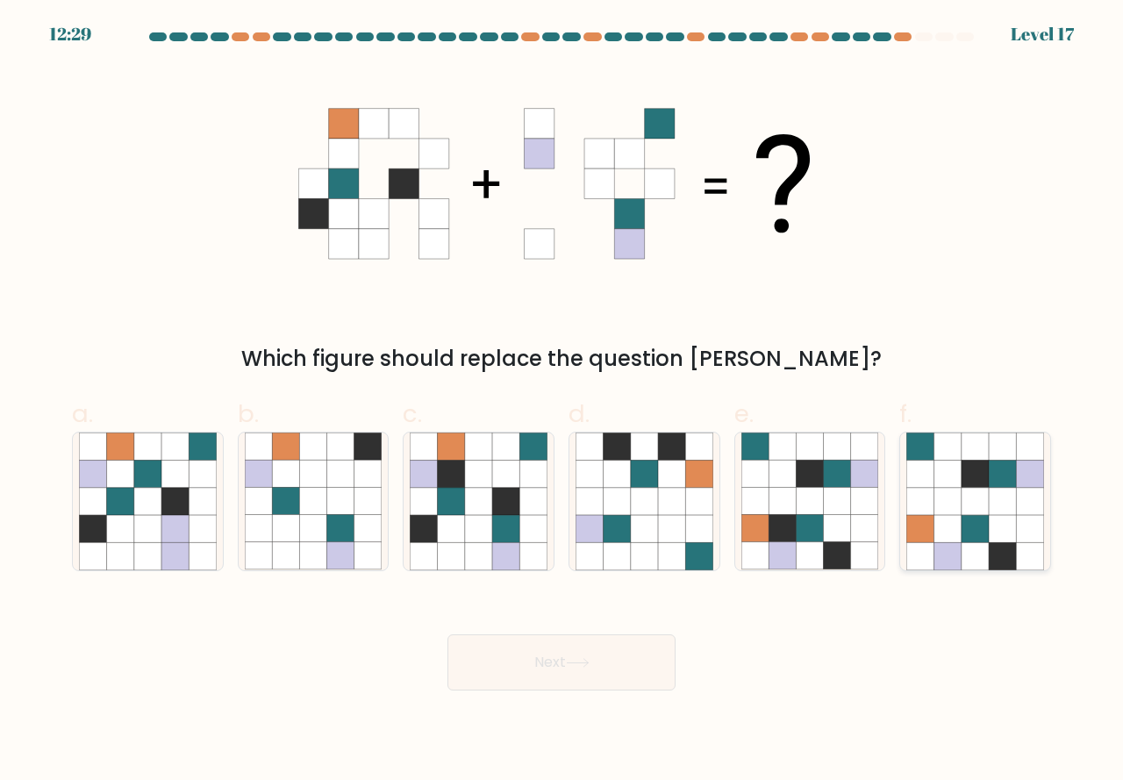
click at [969, 543] on icon at bounding box center [975, 555] width 27 height 27
click at [562, 402] on input "f." at bounding box center [562, 395] width 1 height 11
radio input "true"
click at [467, 672] on button "Next" at bounding box center [561, 662] width 228 height 56
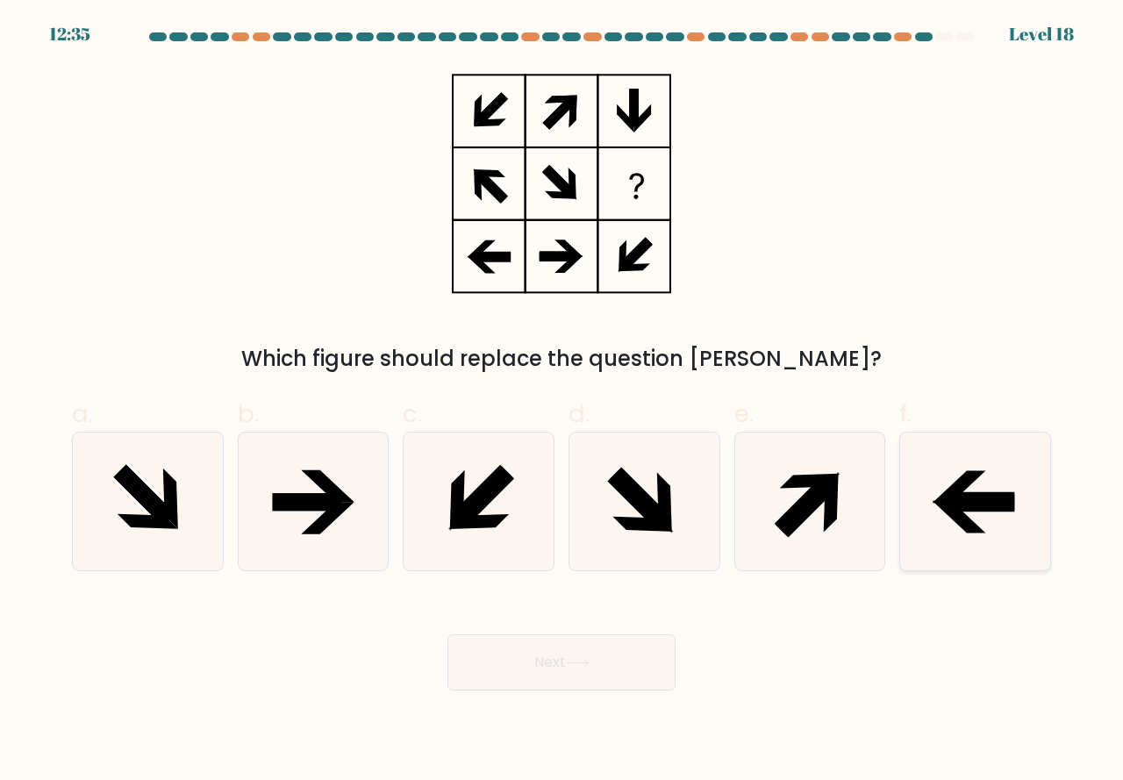
click at [927, 541] on icon at bounding box center [975, 502] width 138 height 138
click at [562, 402] on input "f." at bounding box center [562, 395] width 1 height 11
radio input "true"
click at [489, 661] on button "Next" at bounding box center [561, 662] width 228 height 56
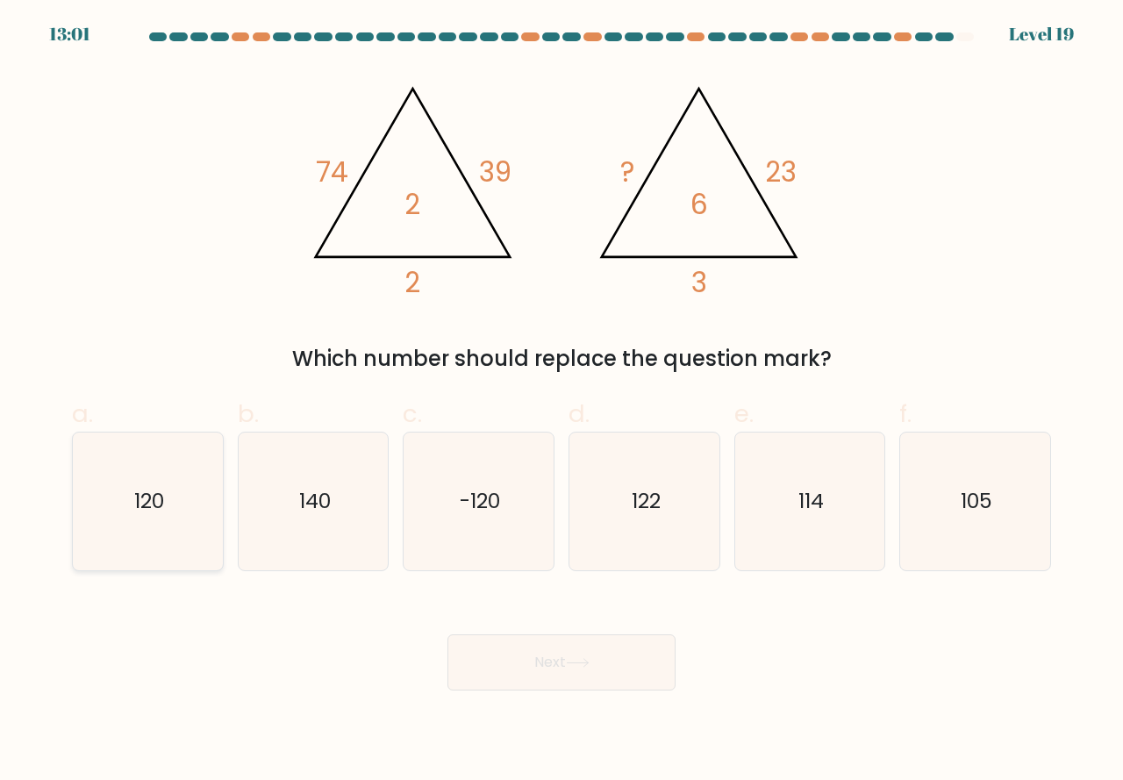
click at [196, 548] on icon "120" at bounding box center [148, 502] width 138 height 138
click at [562, 402] on input "a. 120" at bounding box center [562, 395] width 1 height 11
radio input "true"
click at [570, 662] on icon at bounding box center [578, 663] width 24 height 10
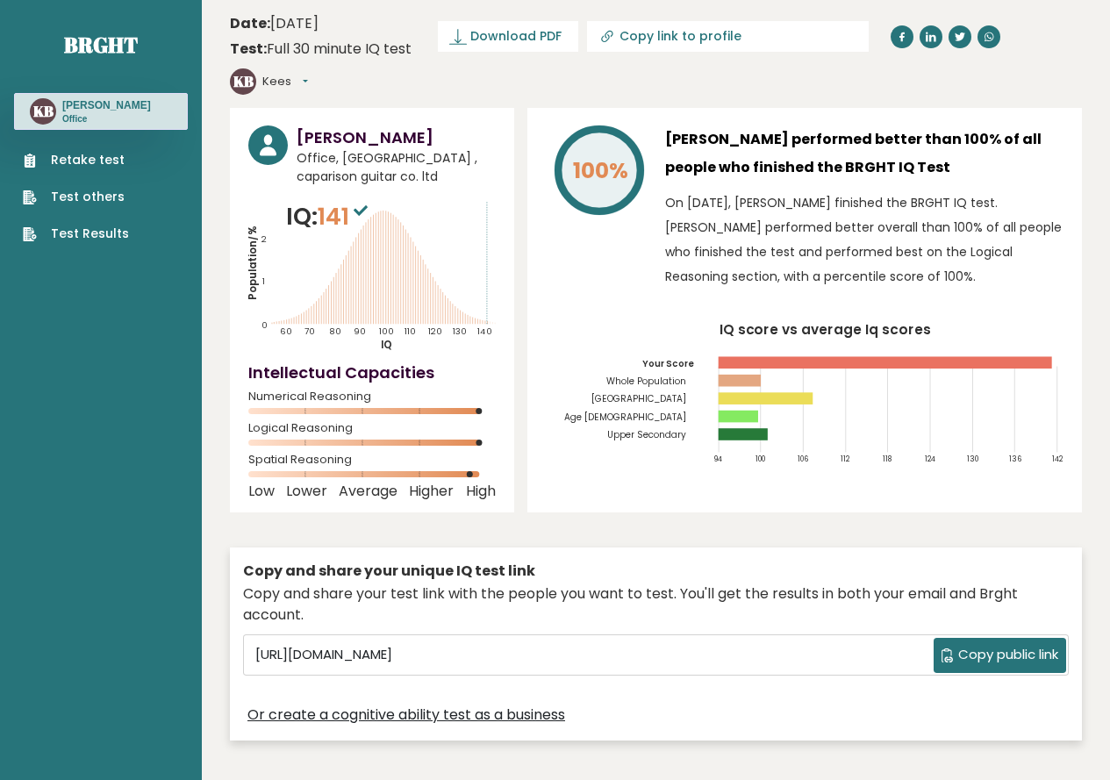
click at [90, 237] on link "Test Results" at bounding box center [76, 234] width 106 height 18
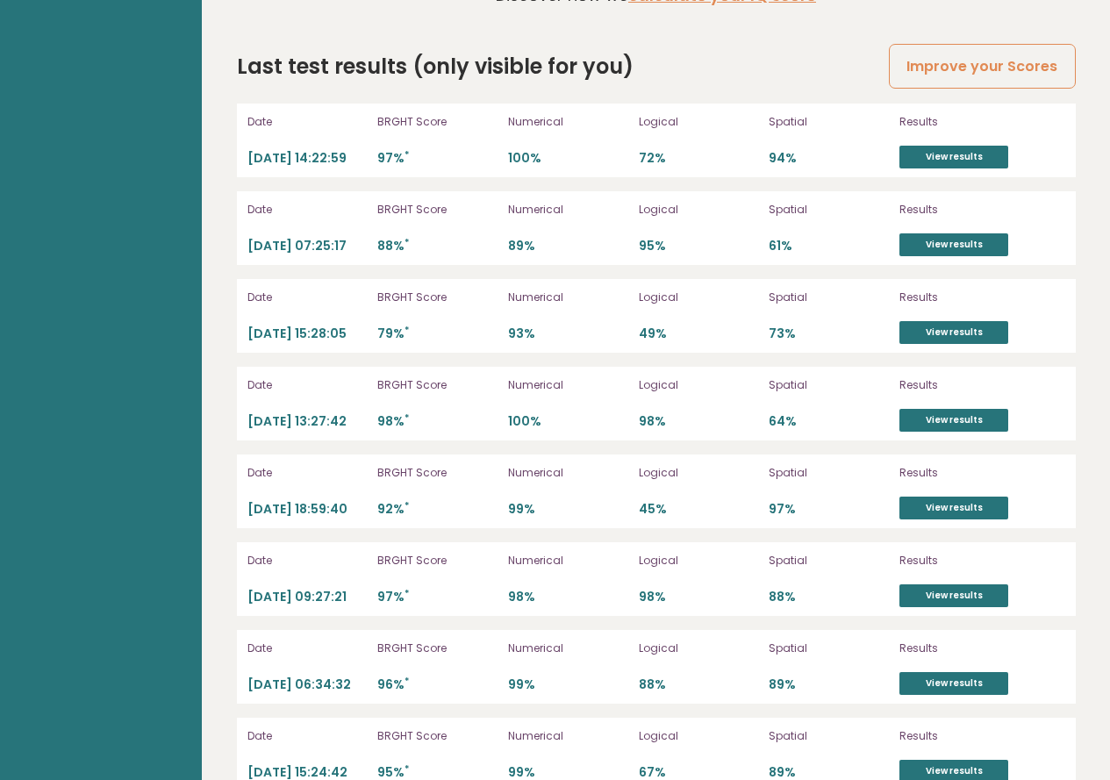
scroll to position [4953, 0]
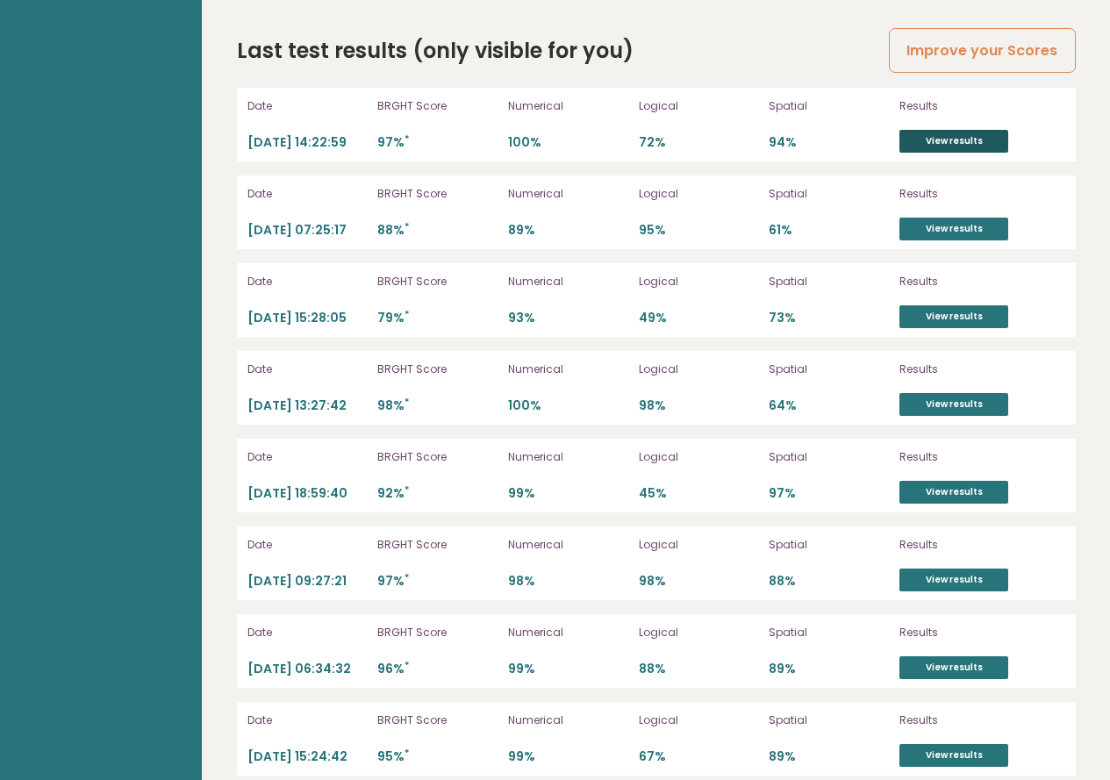
click at [964, 130] on link "View results" at bounding box center [953, 141] width 109 height 23
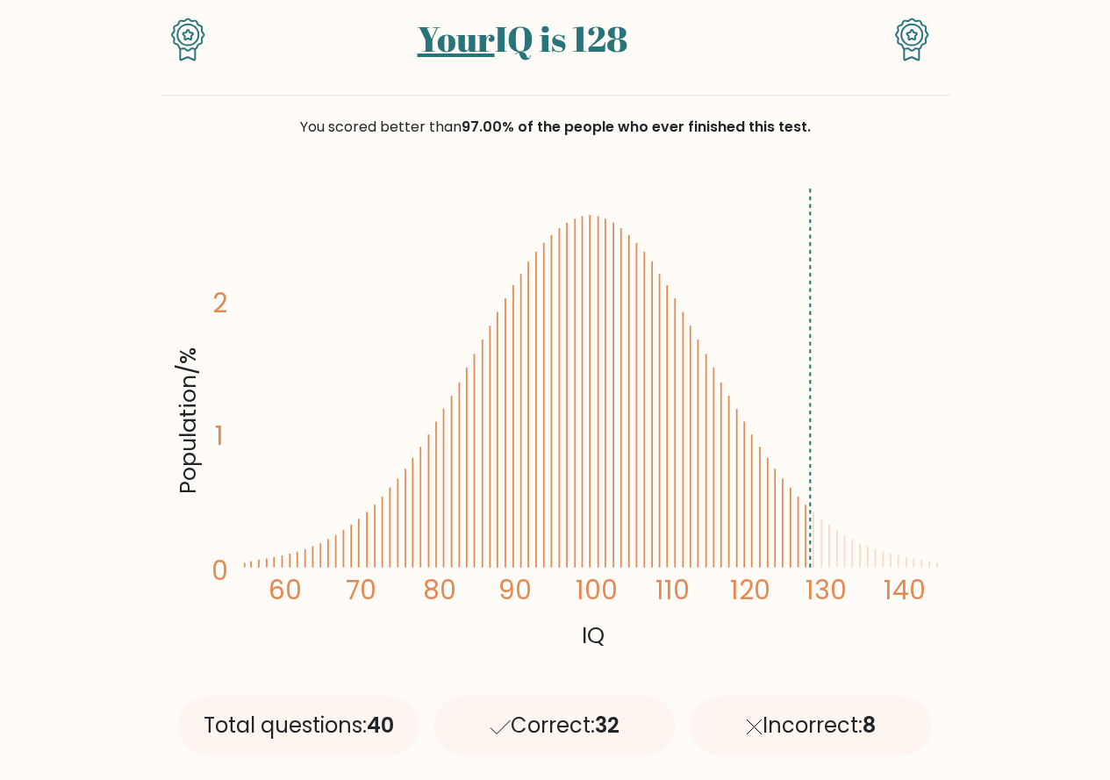
scroll to position [351, 0]
